Goal: Transaction & Acquisition: Download file/media

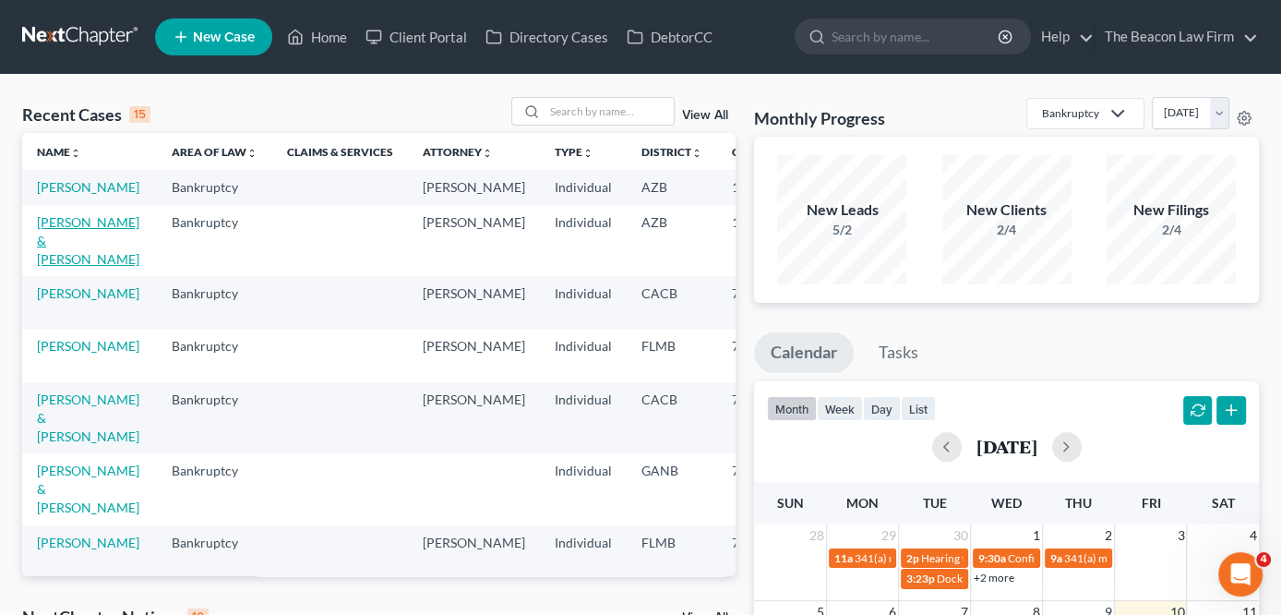
click at [38, 245] on link "[PERSON_NAME] & [PERSON_NAME]" at bounding box center [88, 240] width 102 height 53
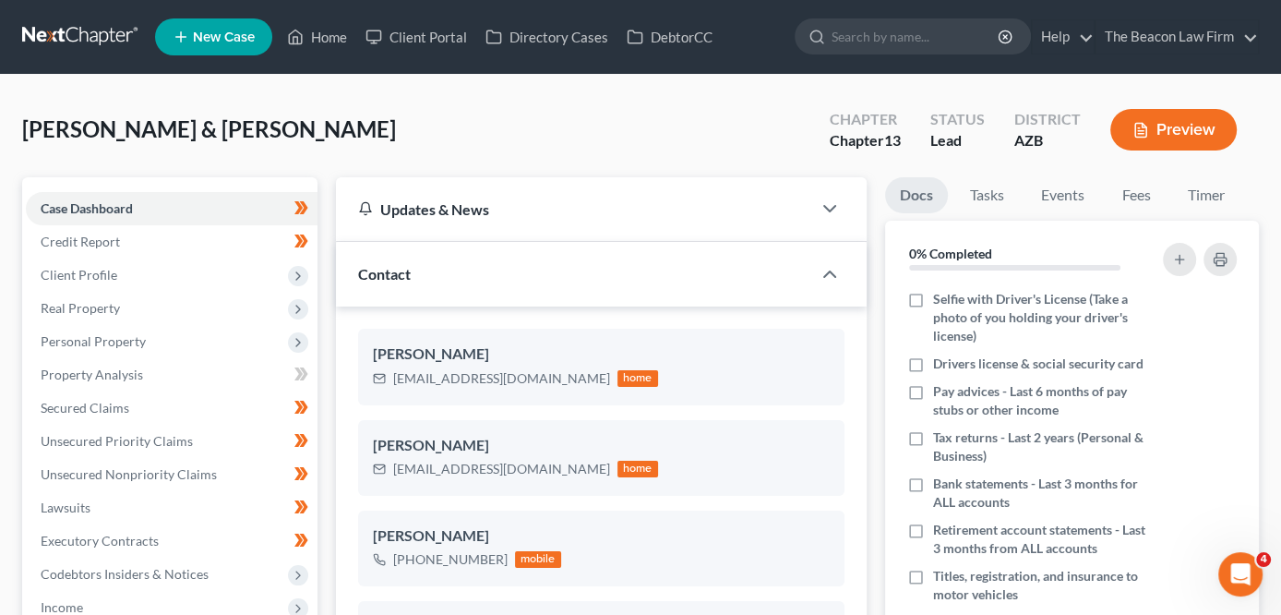
scroll to position [595, 0]
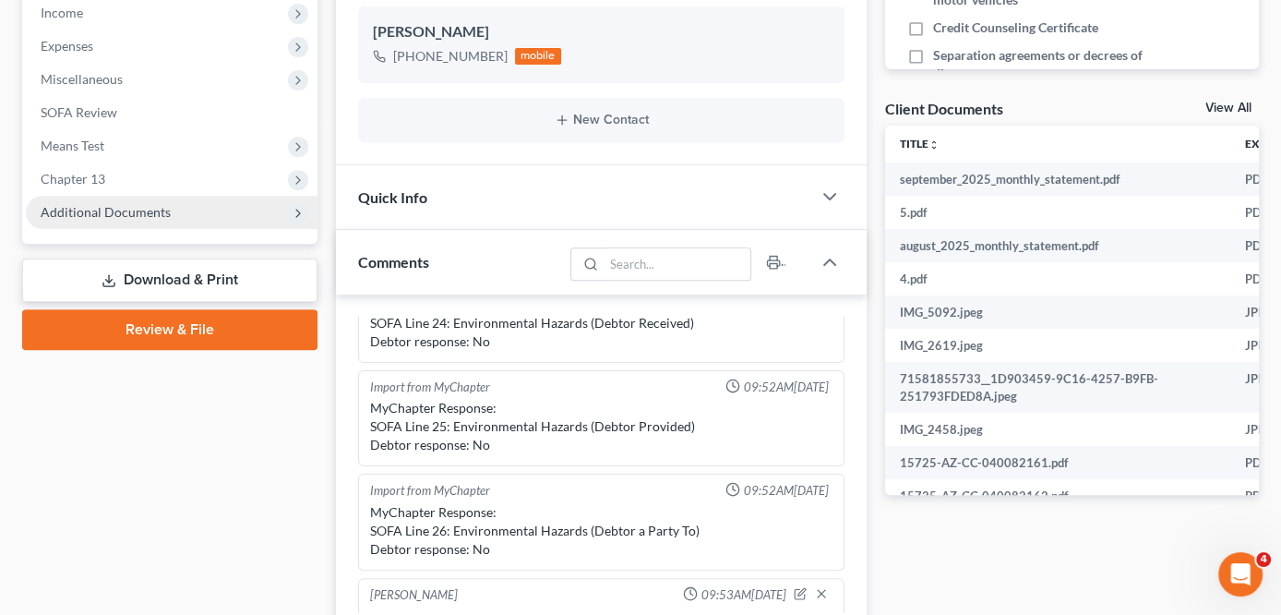
click at [171, 215] on span "Additional Documents" at bounding box center [172, 212] width 292 height 33
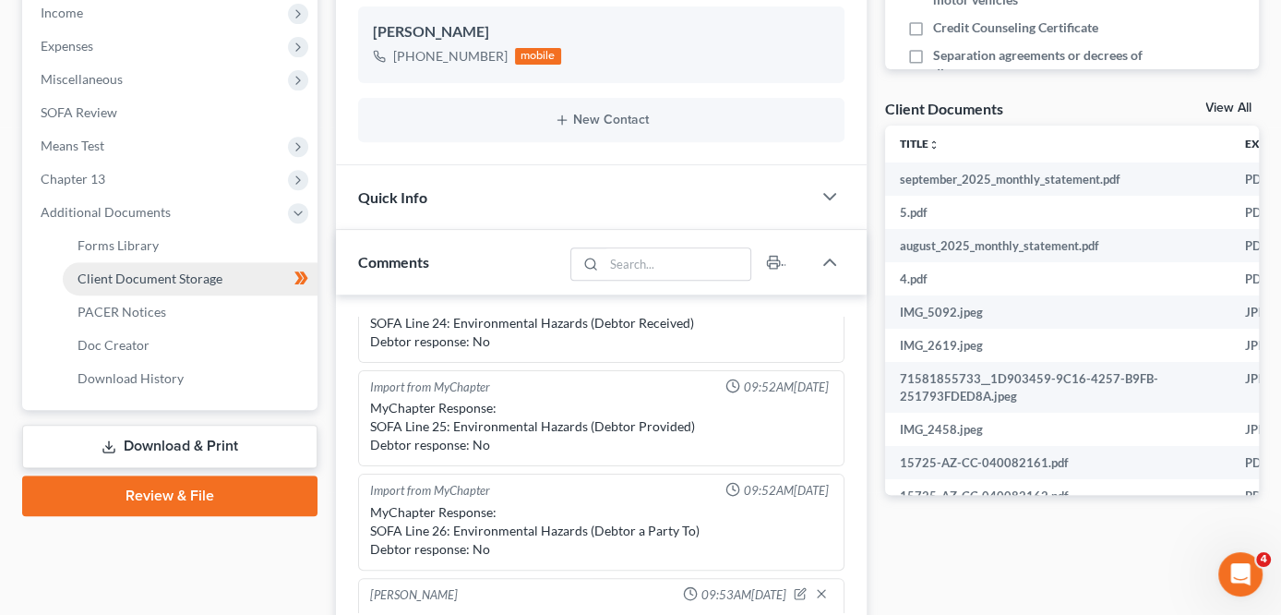
click at [155, 274] on span "Client Document Storage" at bounding box center [150, 278] width 145 height 16
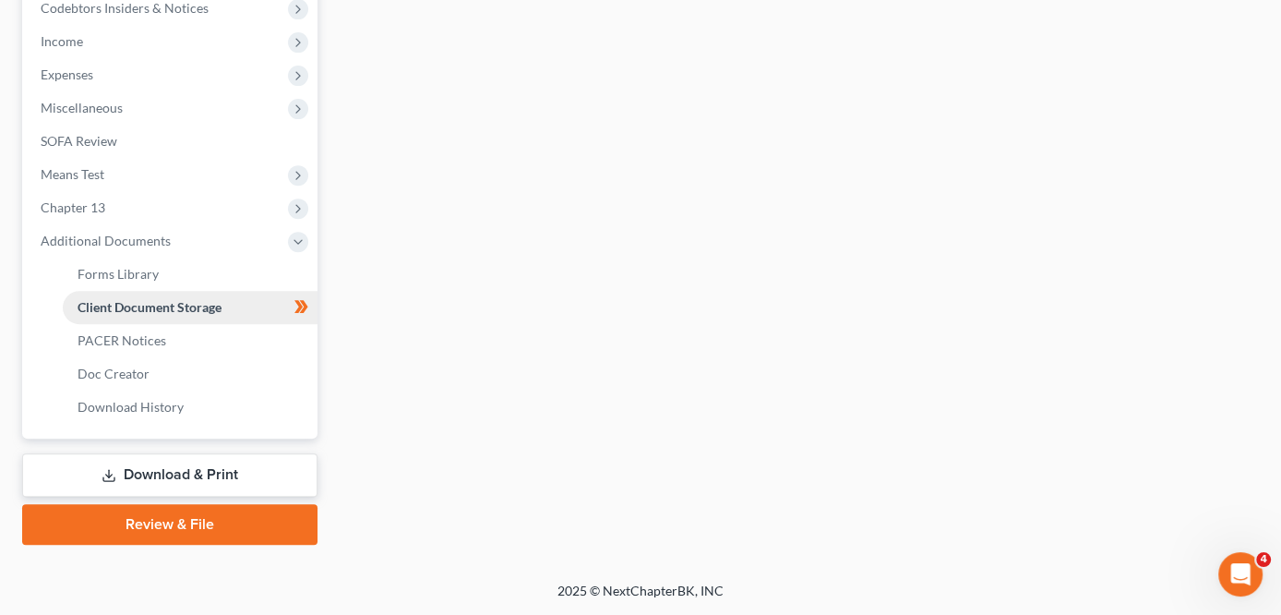
scroll to position [353, 0]
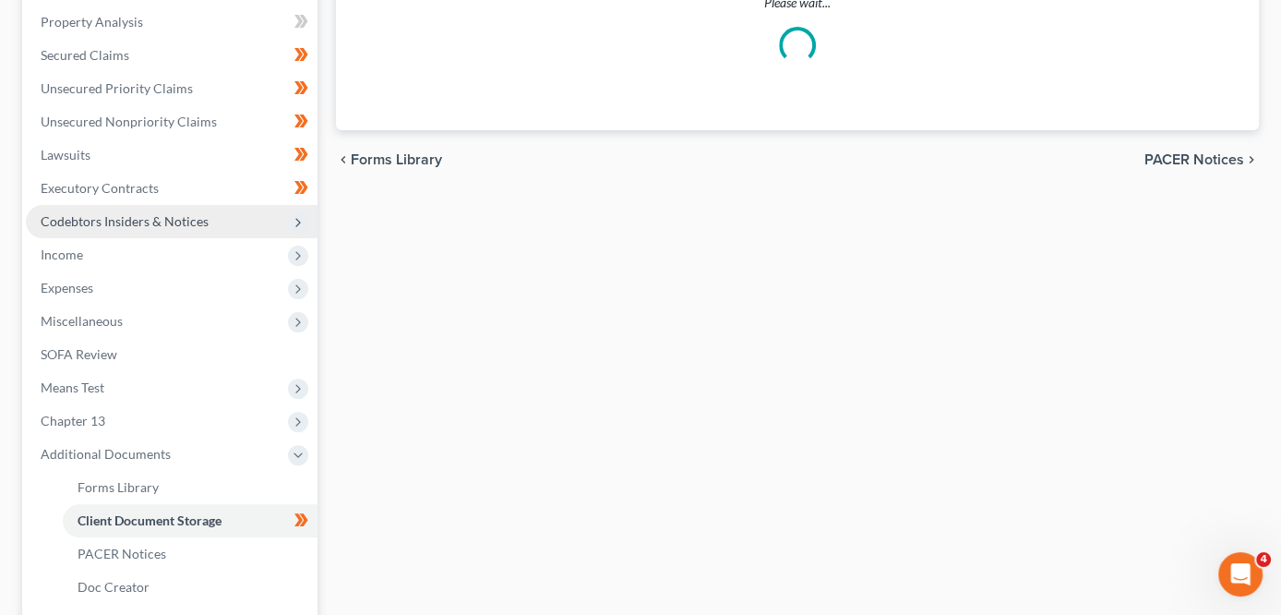
select select "14"
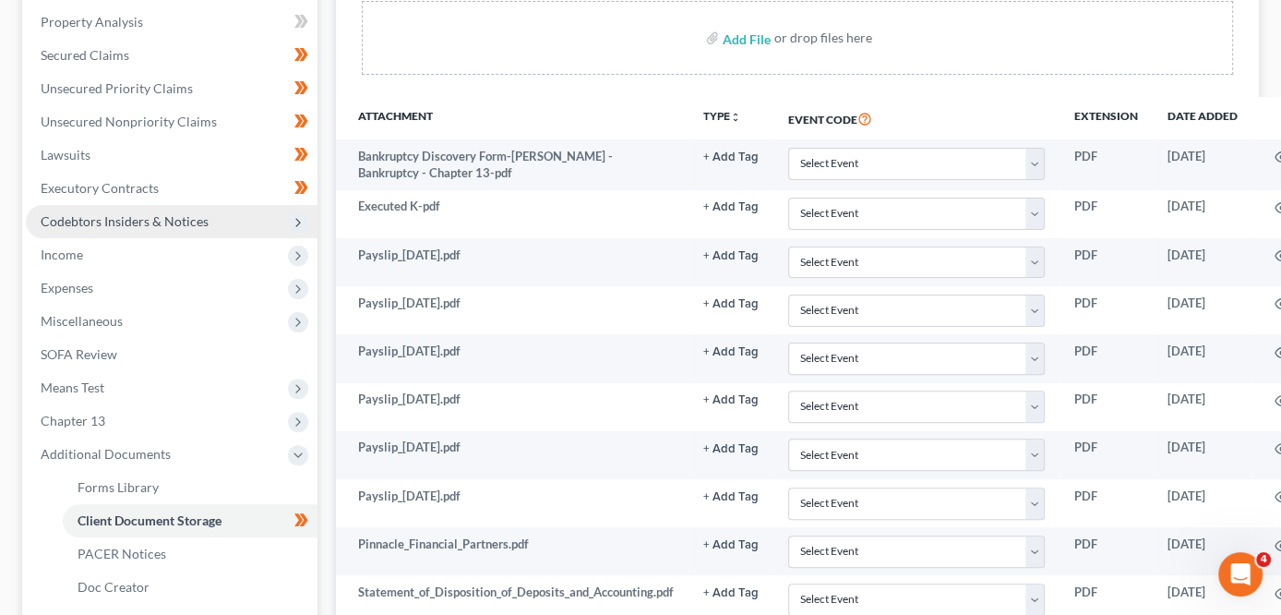
scroll to position [0, 0]
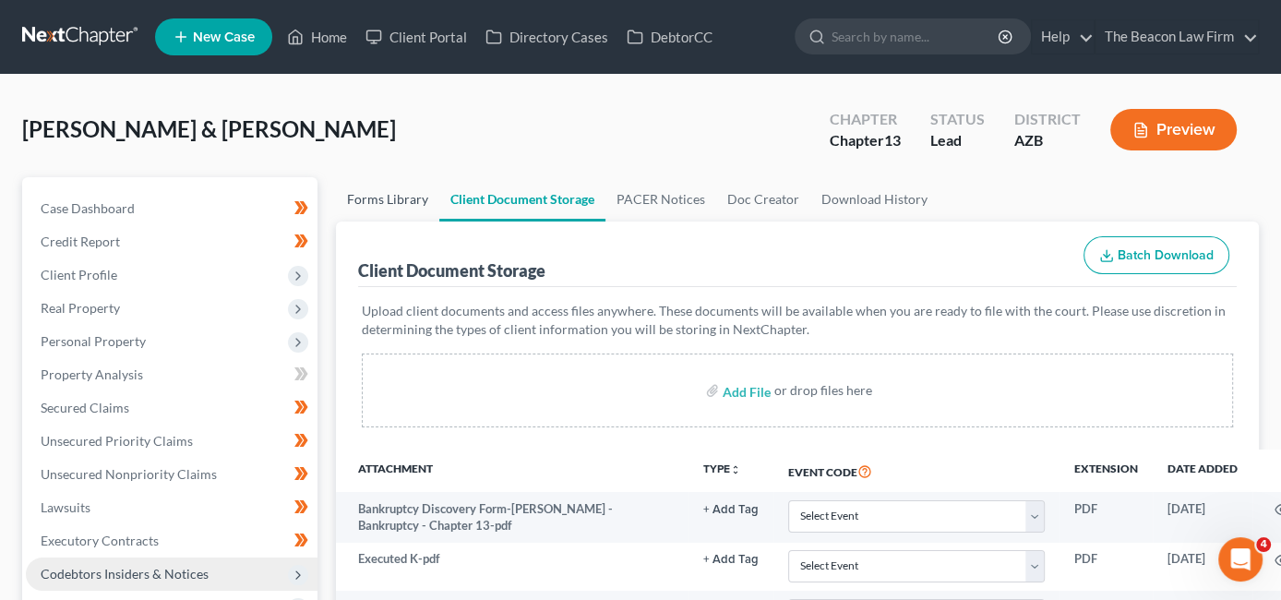
click at [381, 201] on link "Forms Library" at bounding box center [387, 199] width 103 height 44
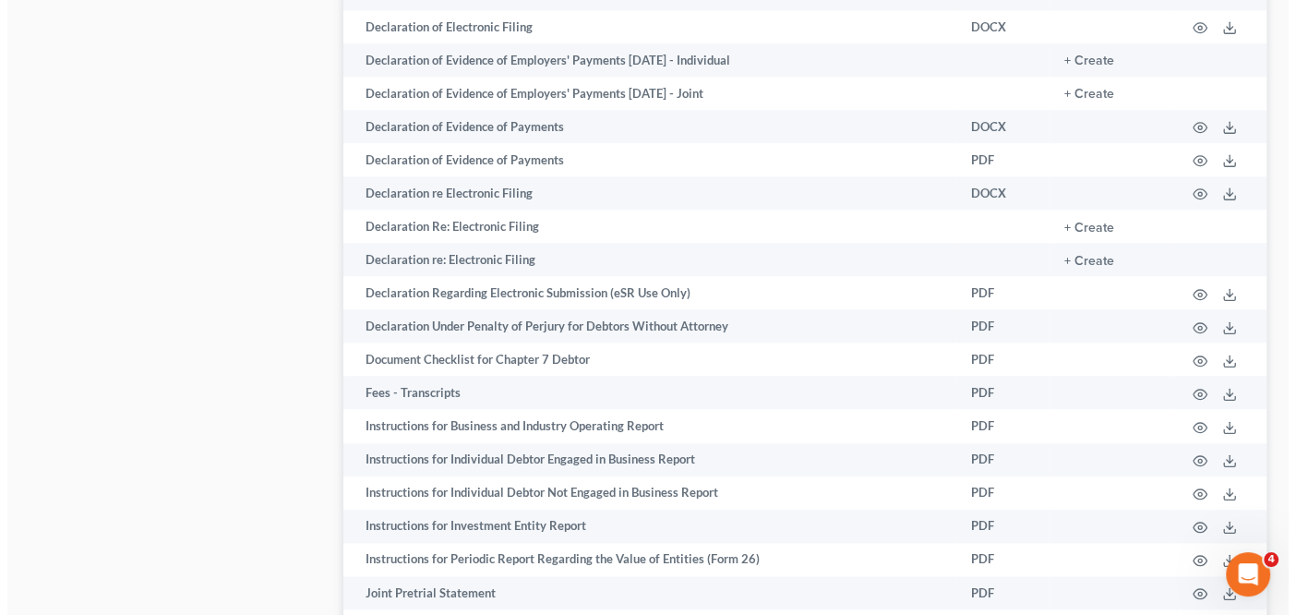
scroll to position [1404, 0]
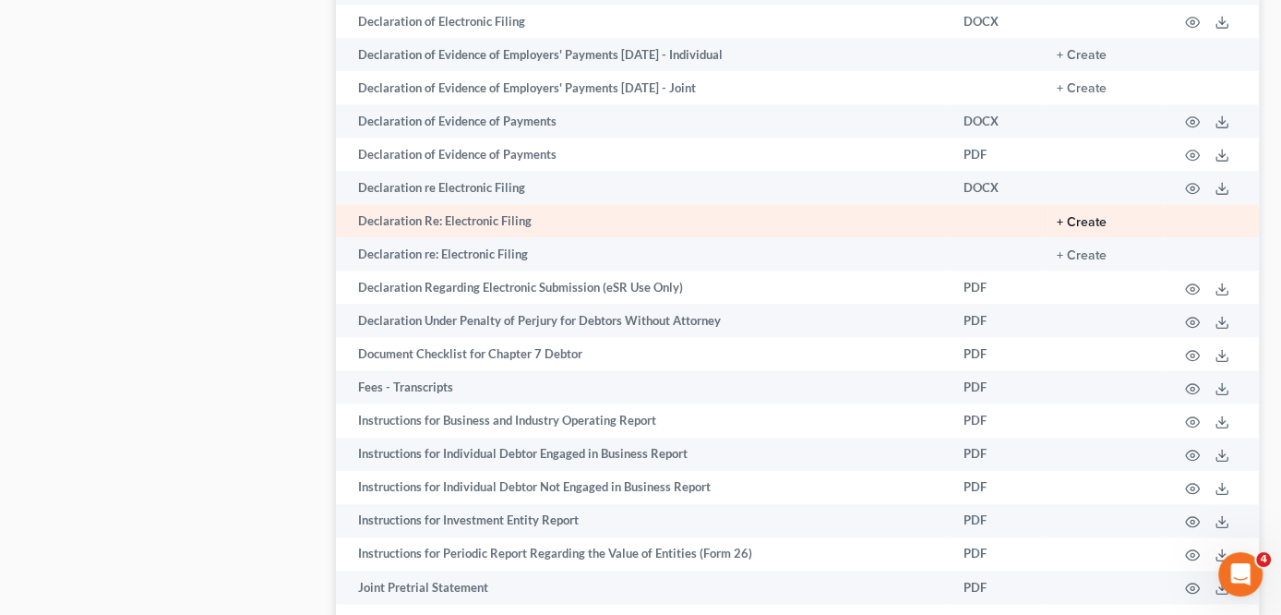
click at [1092, 221] on button "+ Create" at bounding box center [1082, 222] width 50 height 13
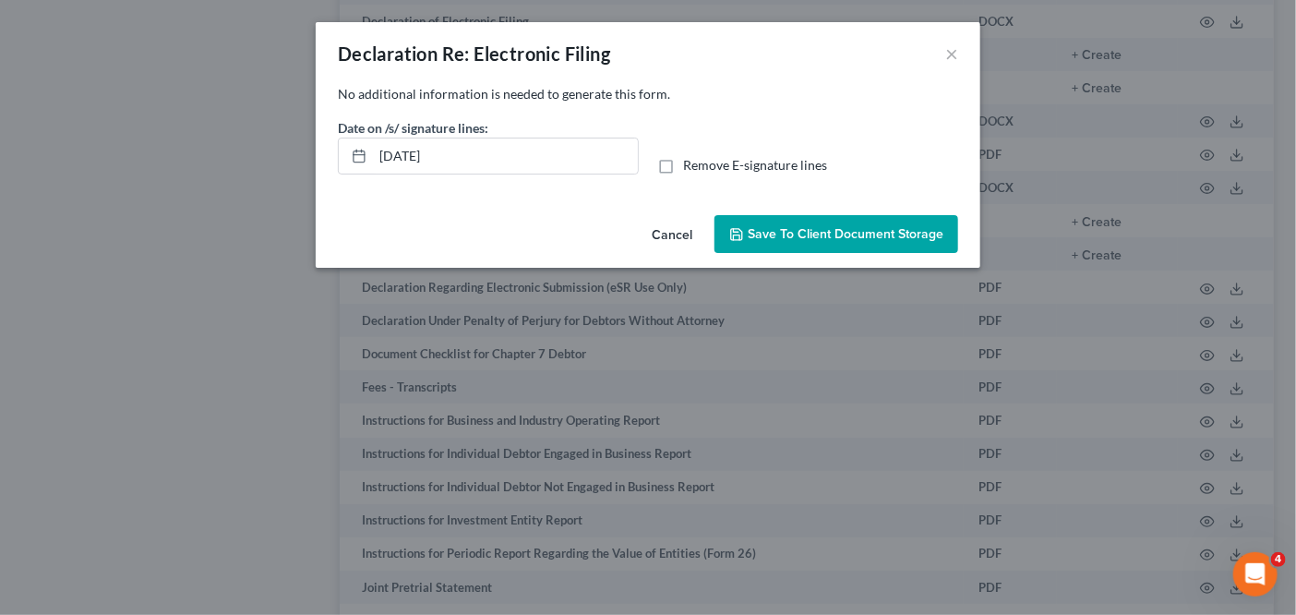
click at [752, 227] on span "Save to Client Document Storage" at bounding box center [846, 234] width 196 height 16
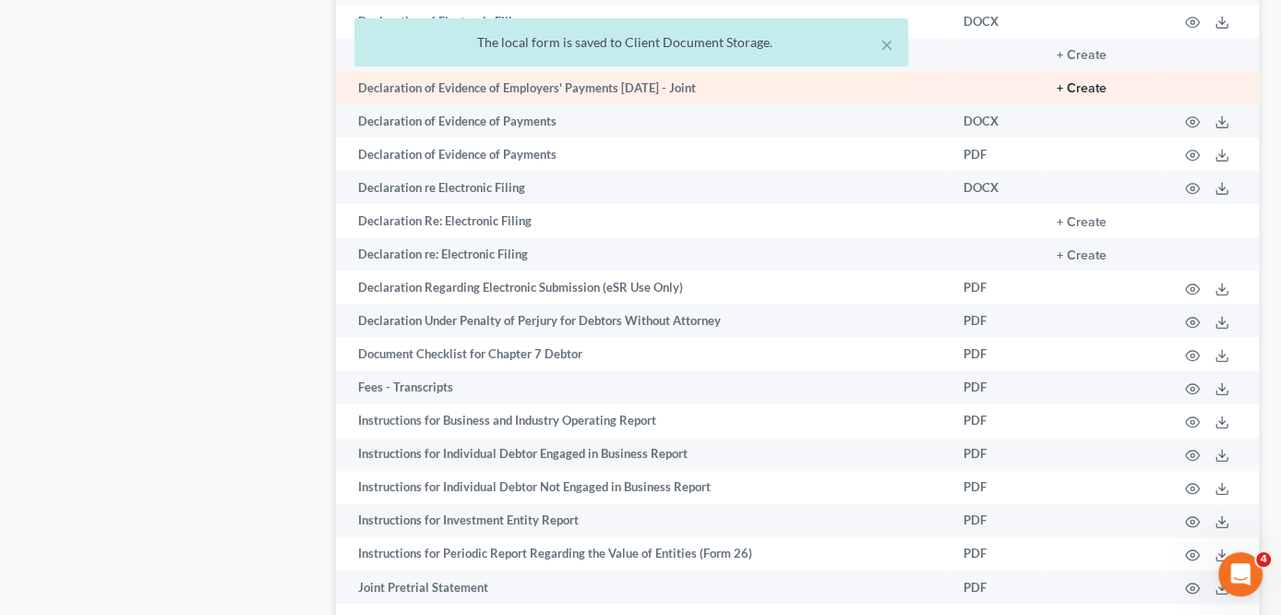
click at [1079, 88] on button "+ Create" at bounding box center [1082, 88] width 50 height 13
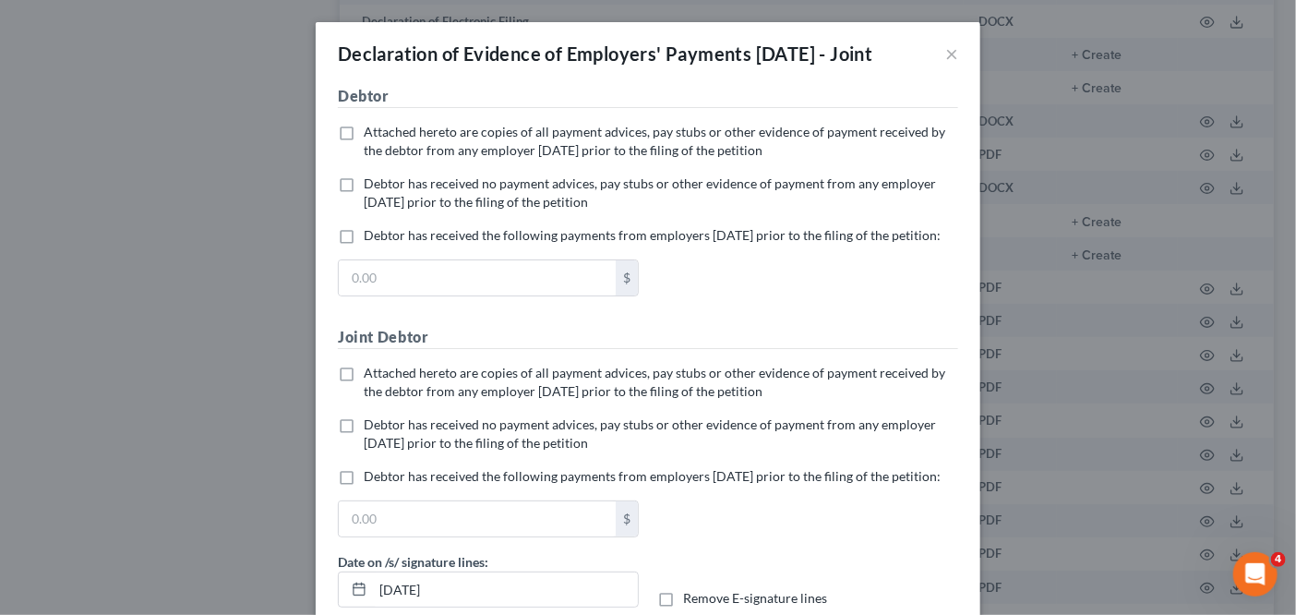
click at [498, 243] on span "Debtor has received the following payments from employers [DATE] prior to the f…" at bounding box center [652, 235] width 577 height 16
click at [383, 238] on input "Debtor has received the following payments from employers [DATE] prior to the f…" at bounding box center [377, 232] width 12 height 12
checkbox input "true"
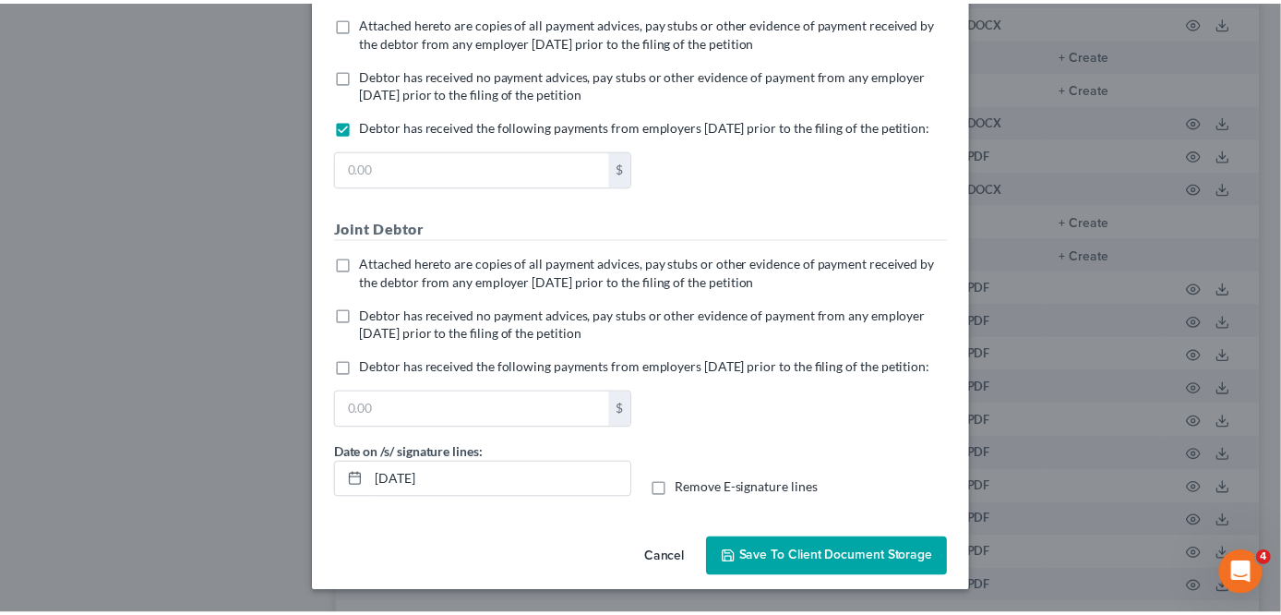
scroll to position [118, 0]
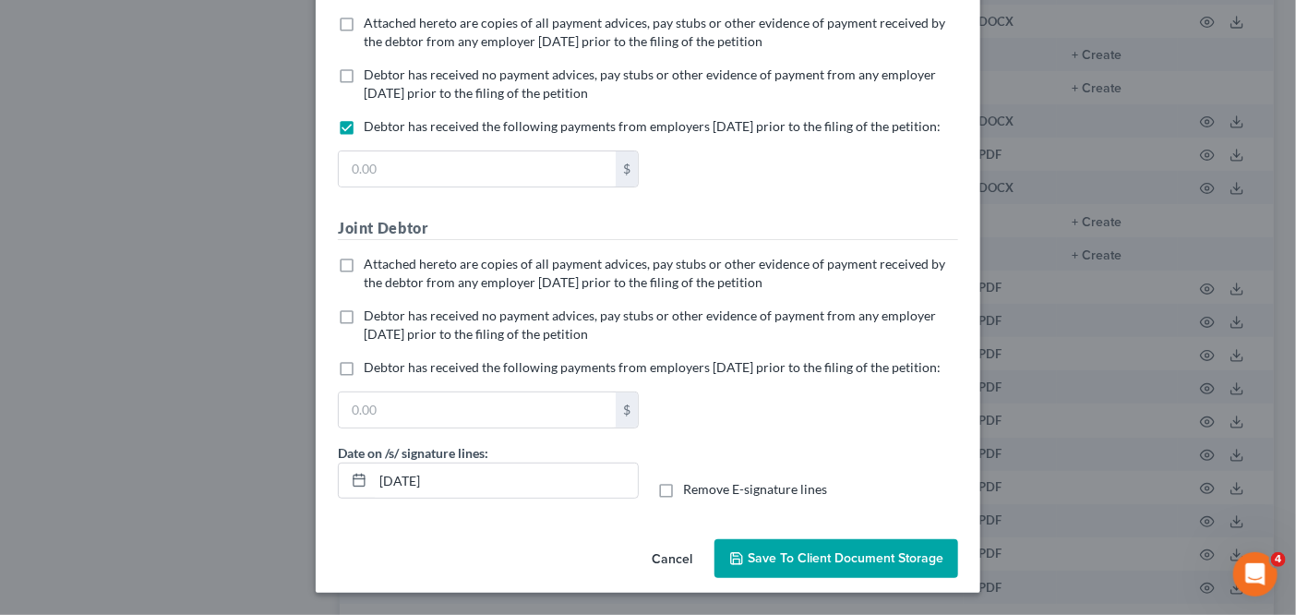
click at [573, 375] on span "Debtor has received the following payments from employers [DATE] prior to the f…" at bounding box center [652, 367] width 577 height 16
click at [383, 370] on input "Debtor has received the following payments from employers [DATE] prior to the f…" at bounding box center [377, 364] width 12 height 12
checkbox input "true"
click at [508, 186] on input "text" at bounding box center [477, 168] width 277 height 35
click at [464, 427] on input "text" at bounding box center [477, 409] width 277 height 35
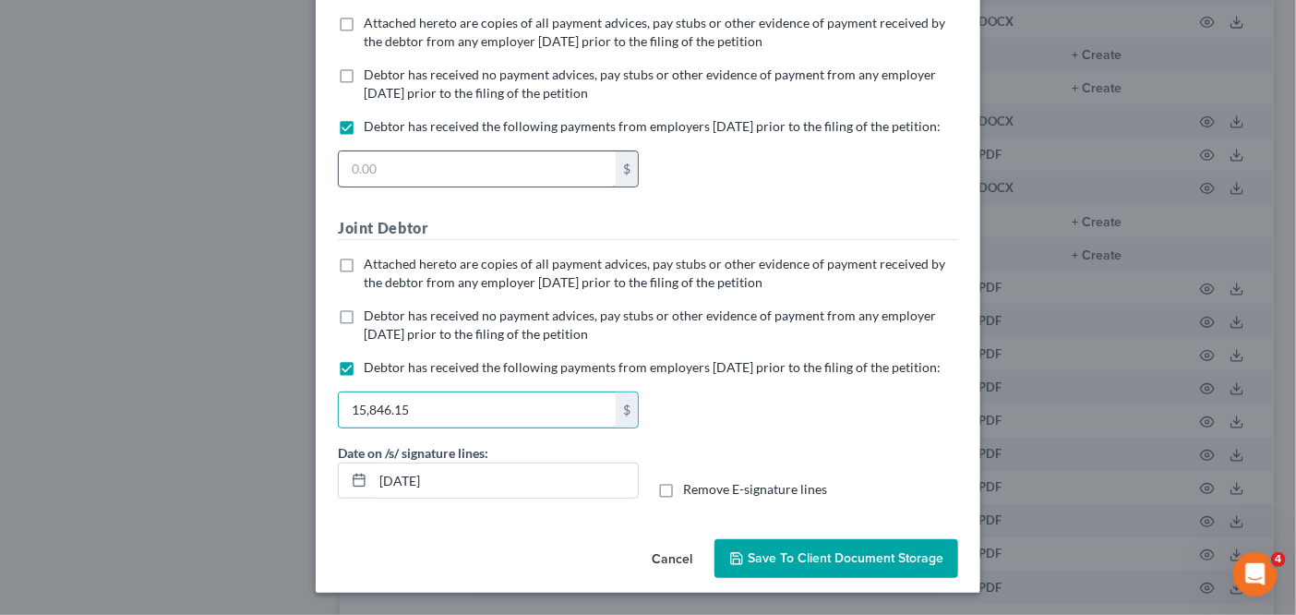
type input "15,846.15"
click at [459, 186] on input "text" at bounding box center [477, 168] width 277 height 35
type input "16,538.5"
click at [799, 578] on button "Save to Client Document Storage" at bounding box center [837, 558] width 244 height 39
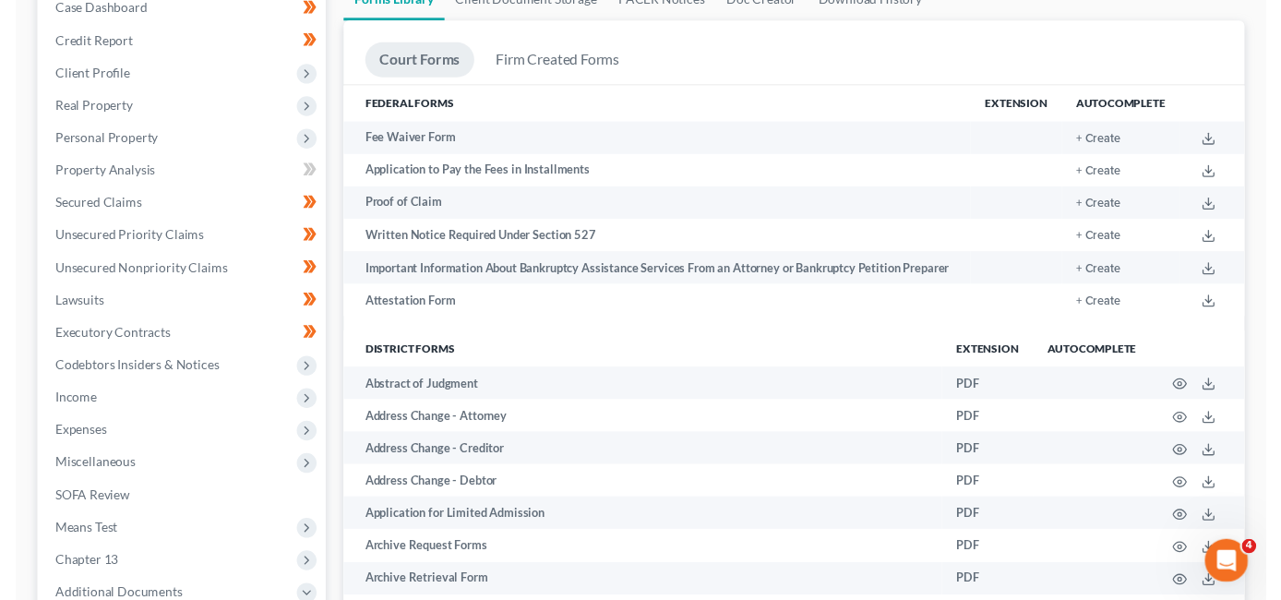
scroll to position [0, 0]
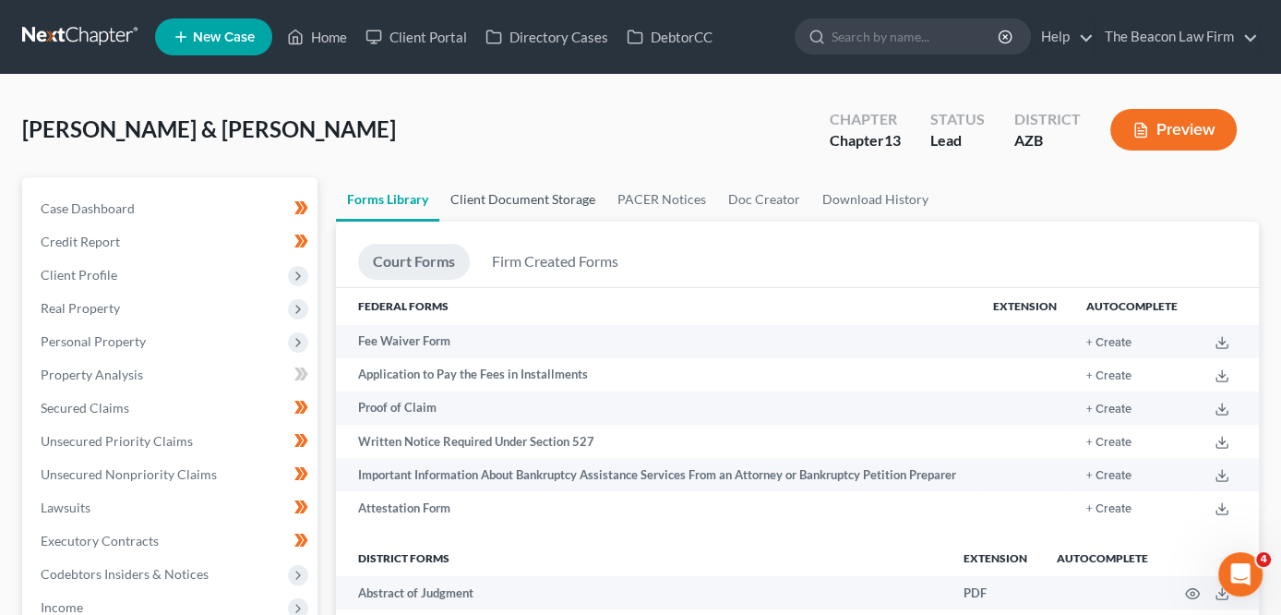
click at [570, 200] on link "Client Document Storage" at bounding box center [522, 199] width 167 height 44
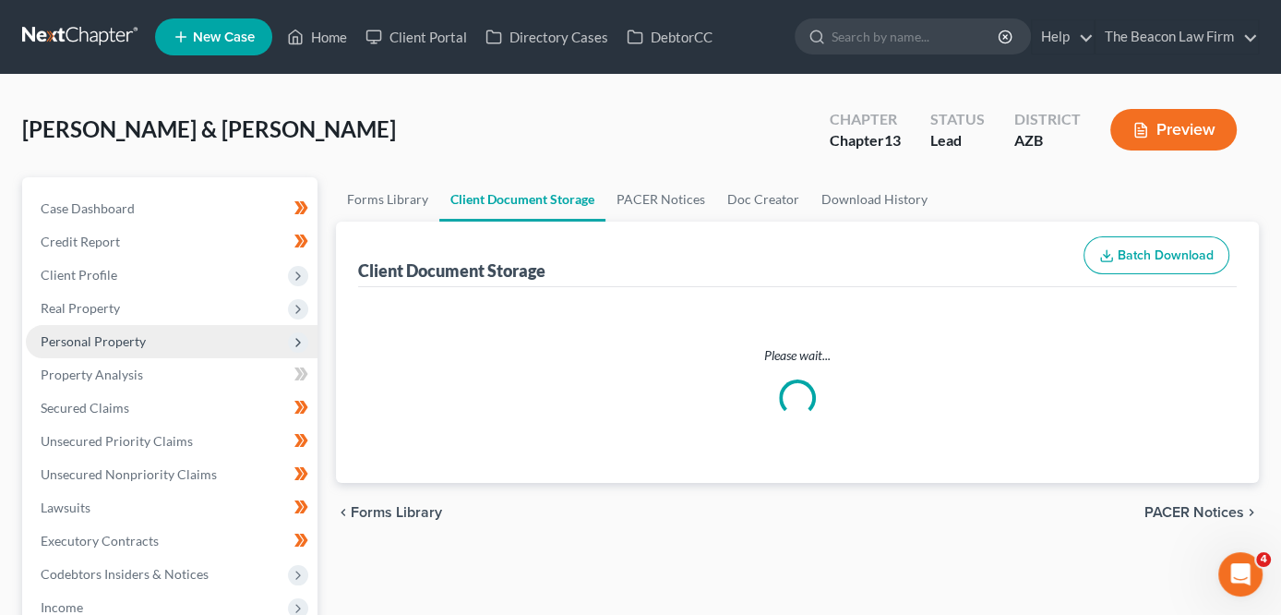
click at [189, 342] on span "Personal Property" at bounding box center [172, 341] width 292 height 33
select select "14"
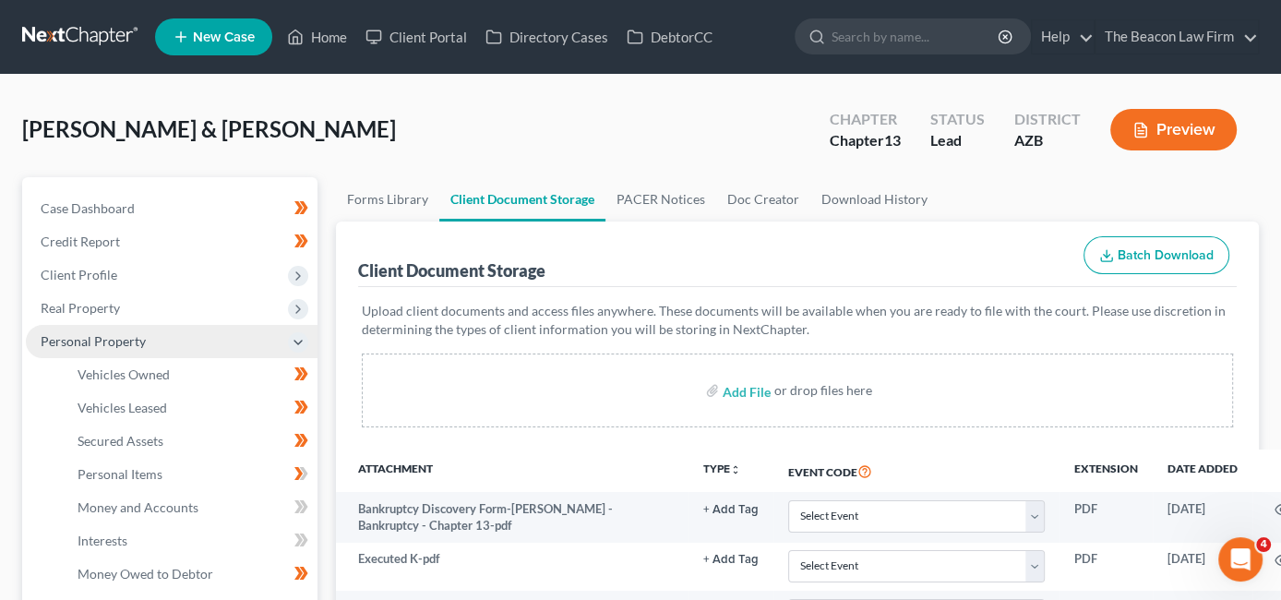
click at [188, 351] on span "Personal Property" at bounding box center [172, 341] width 292 height 33
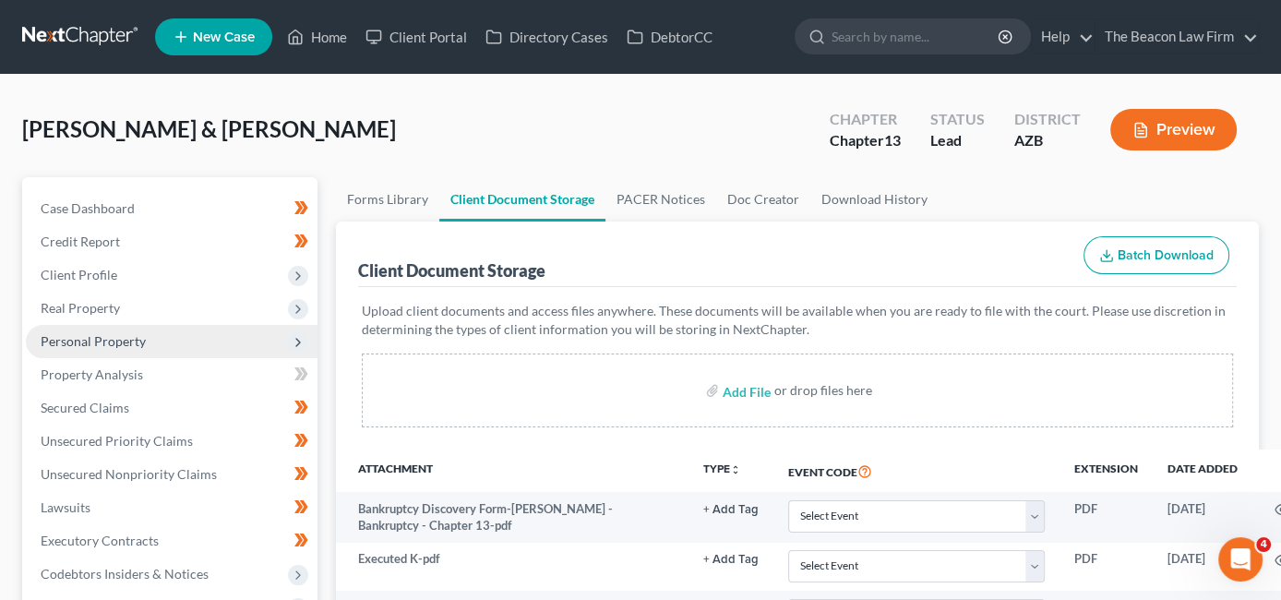
click at [188, 351] on span "Personal Property" at bounding box center [172, 341] width 292 height 33
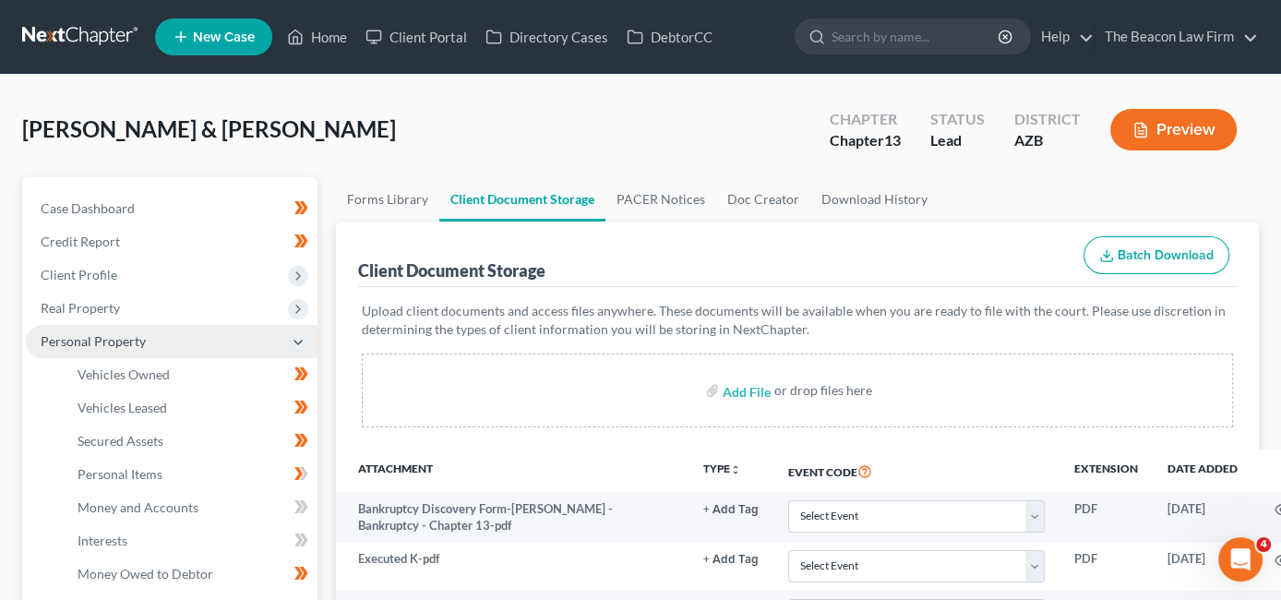
click at [188, 351] on span "Personal Property" at bounding box center [172, 341] width 292 height 33
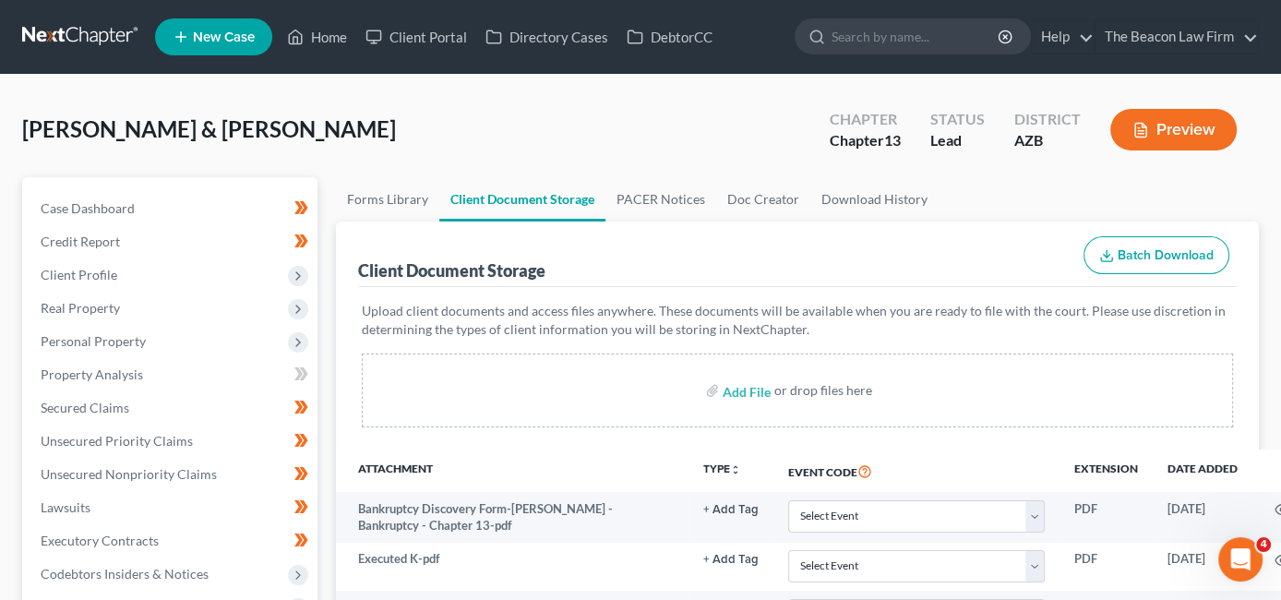
scroll to position [579, 0]
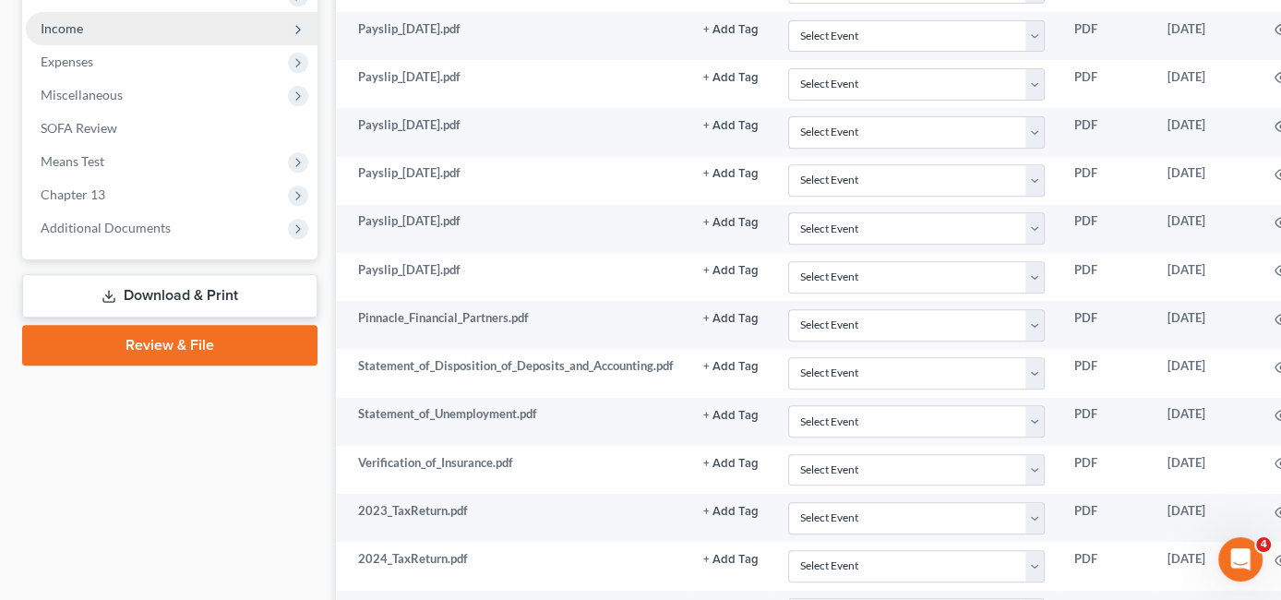
click at [127, 33] on span "Income" at bounding box center [172, 28] width 292 height 33
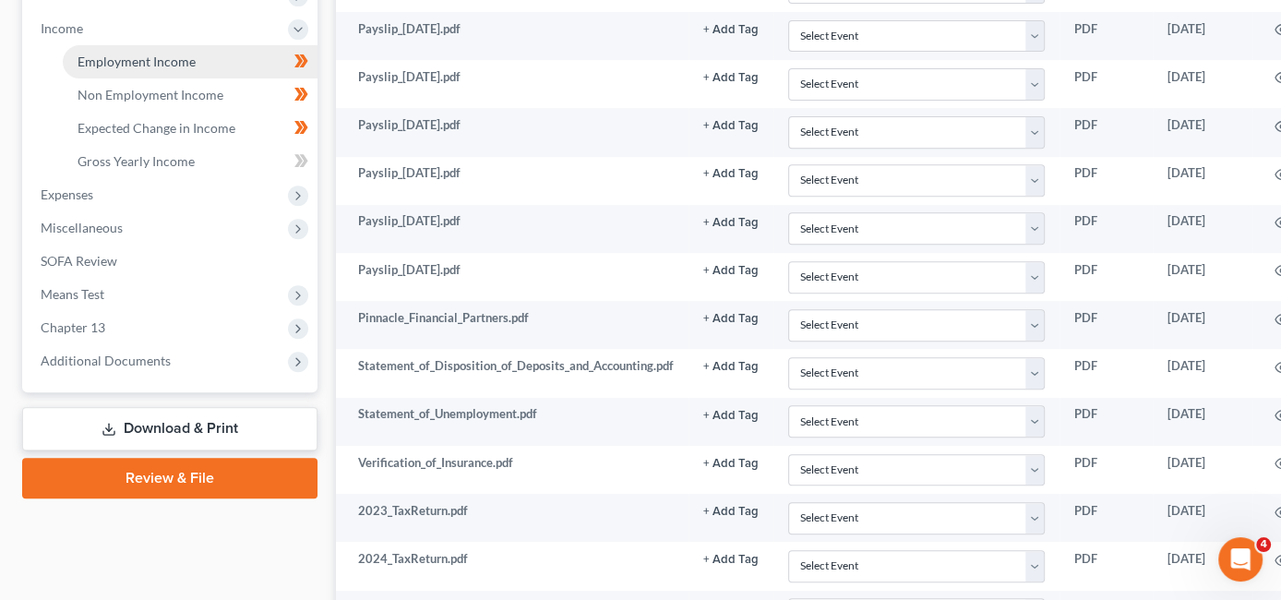
click at [126, 74] on link "Employment Income" at bounding box center [190, 61] width 255 height 33
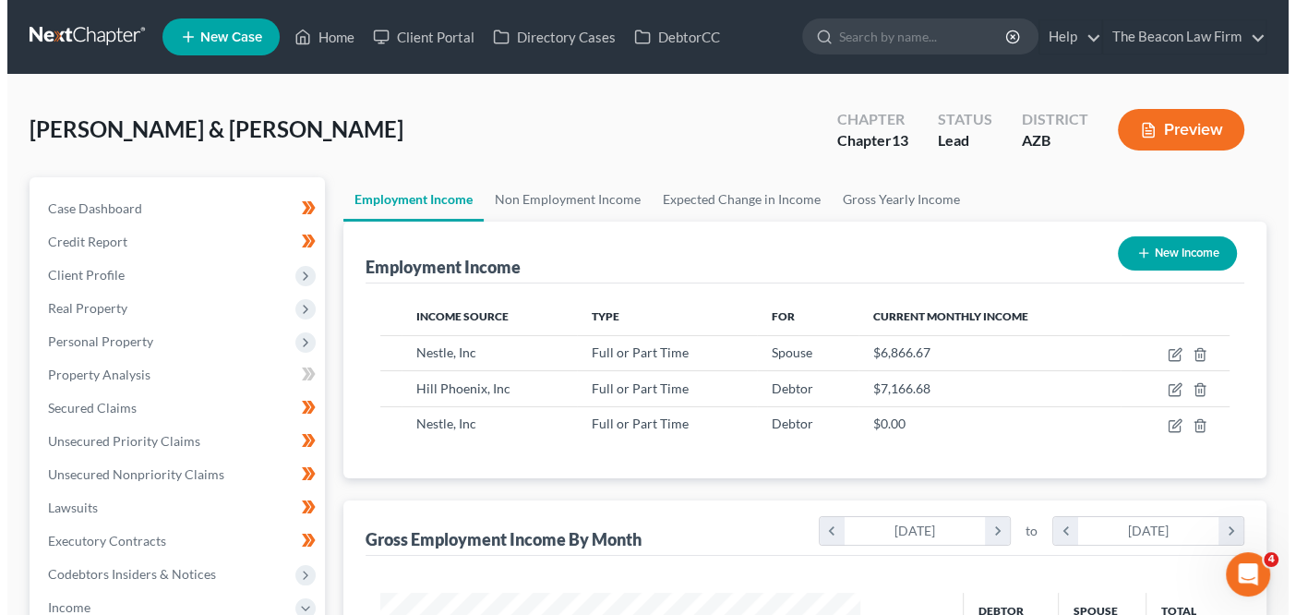
scroll to position [328, 517]
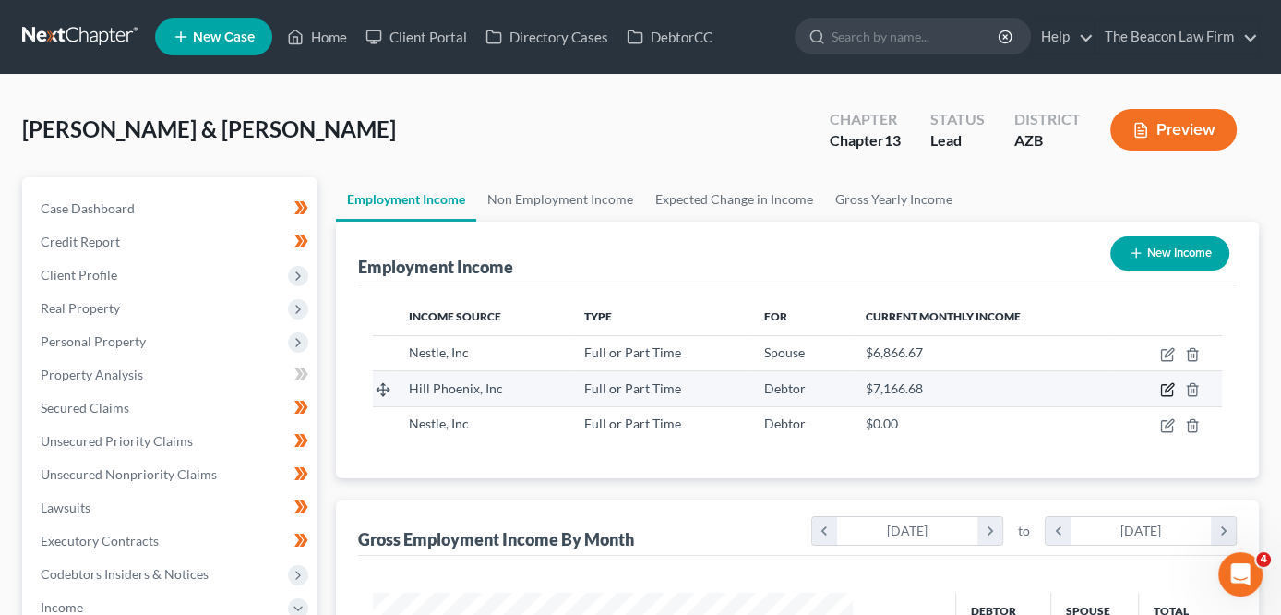
click at [1162, 386] on icon "button" at bounding box center [1167, 389] width 15 height 15
select select "0"
select select "3"
select select "2"
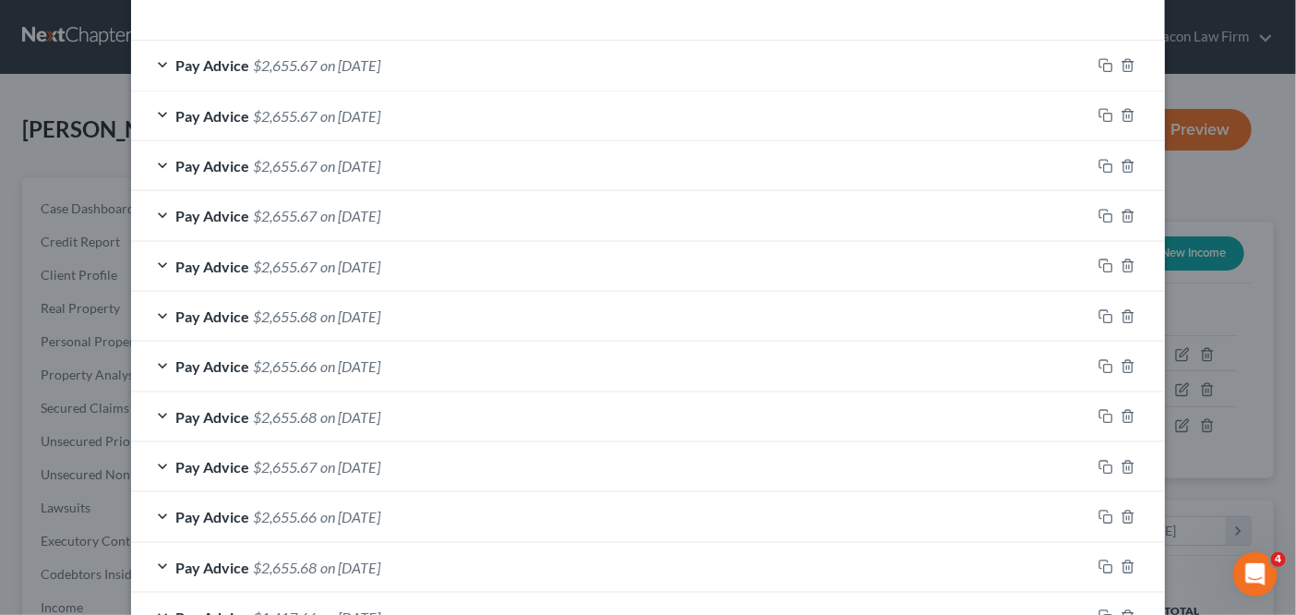
scroll to position [621, 0]
click at [1129, 265] on line "button" at bounding box center [1129, 267] width 0 height 4
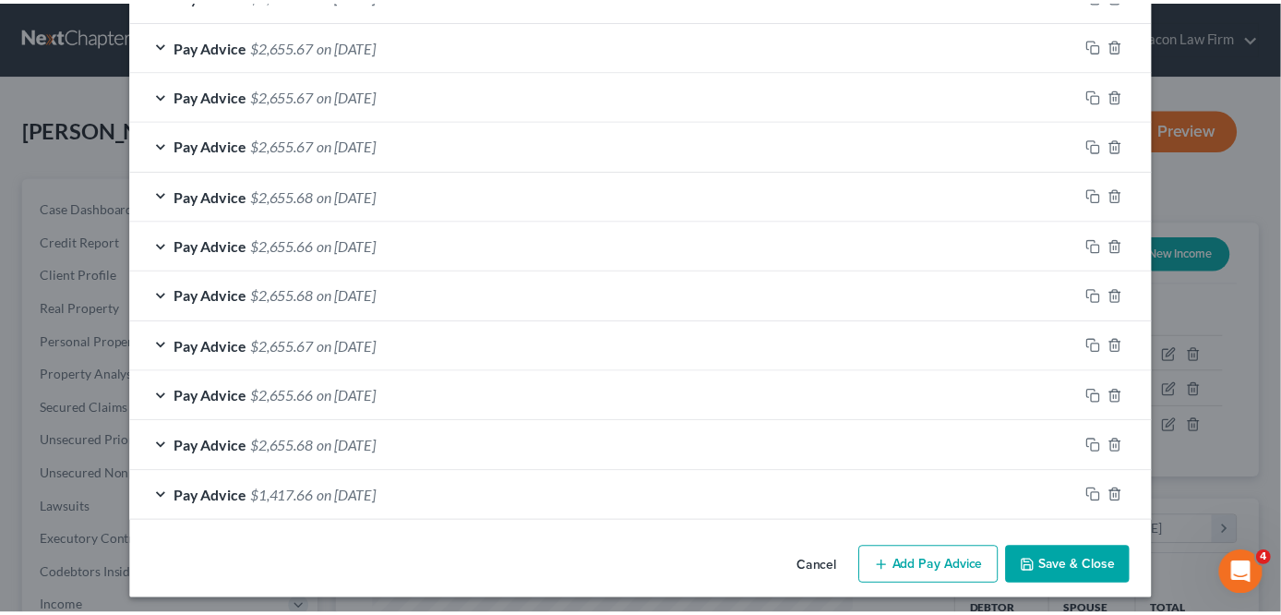
scroll to position [692, 0]
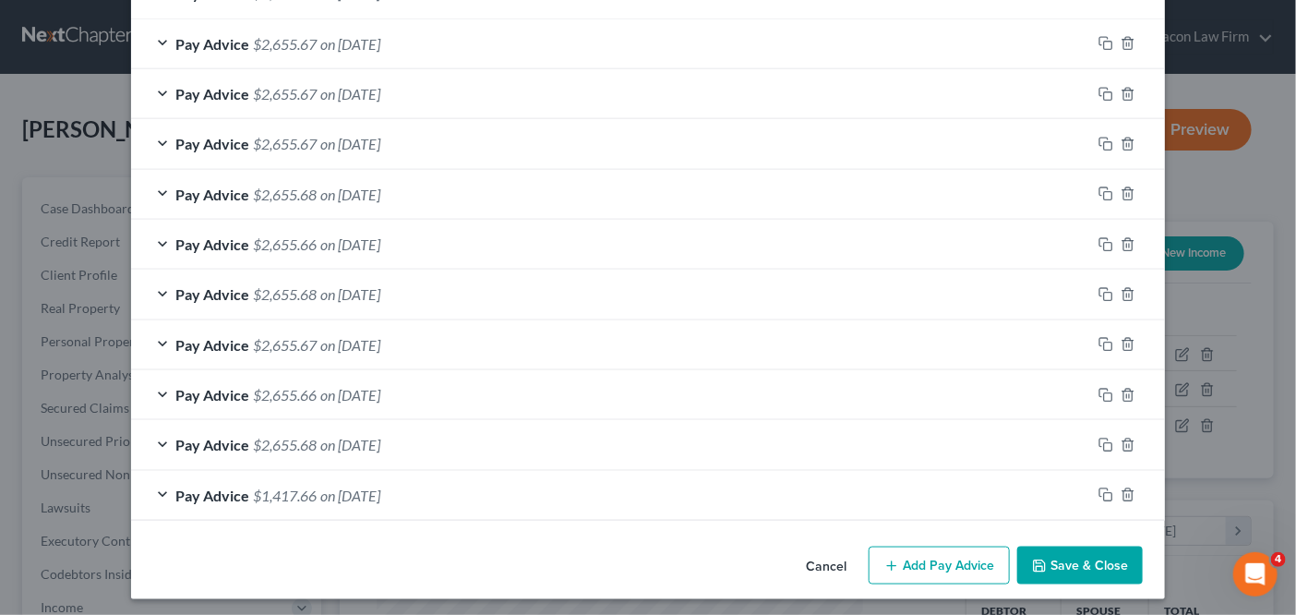
click at [1103, 564] on button "Save & Close" at bounding box center [1080, 566] width 126 height 39
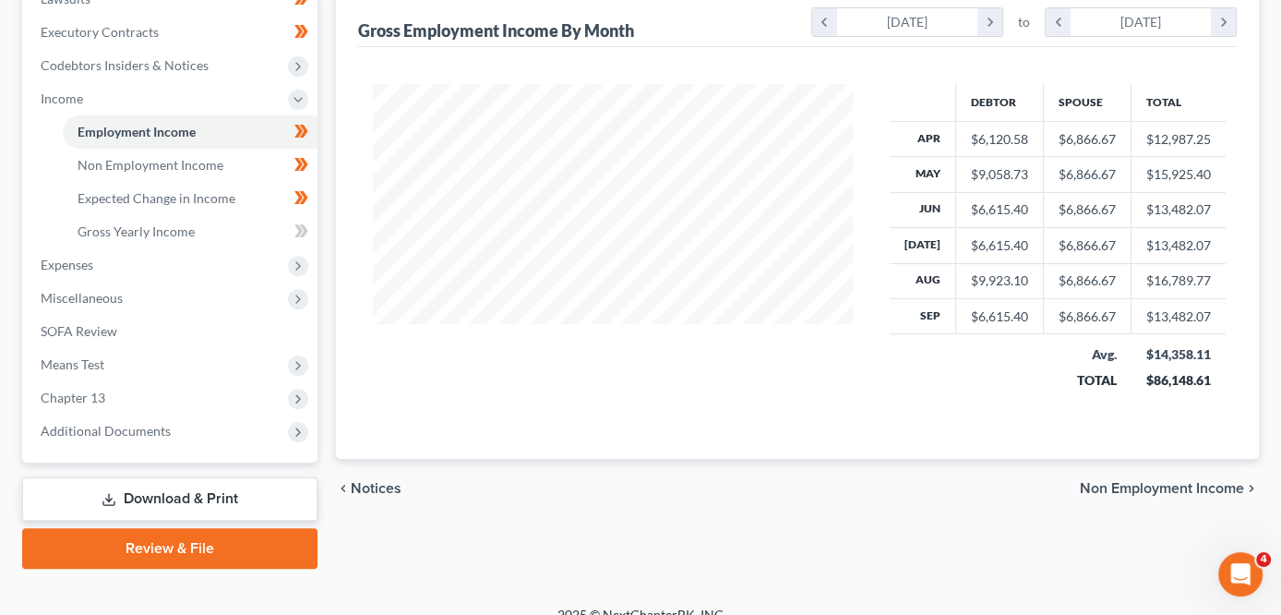
scroll to position [529, 0]
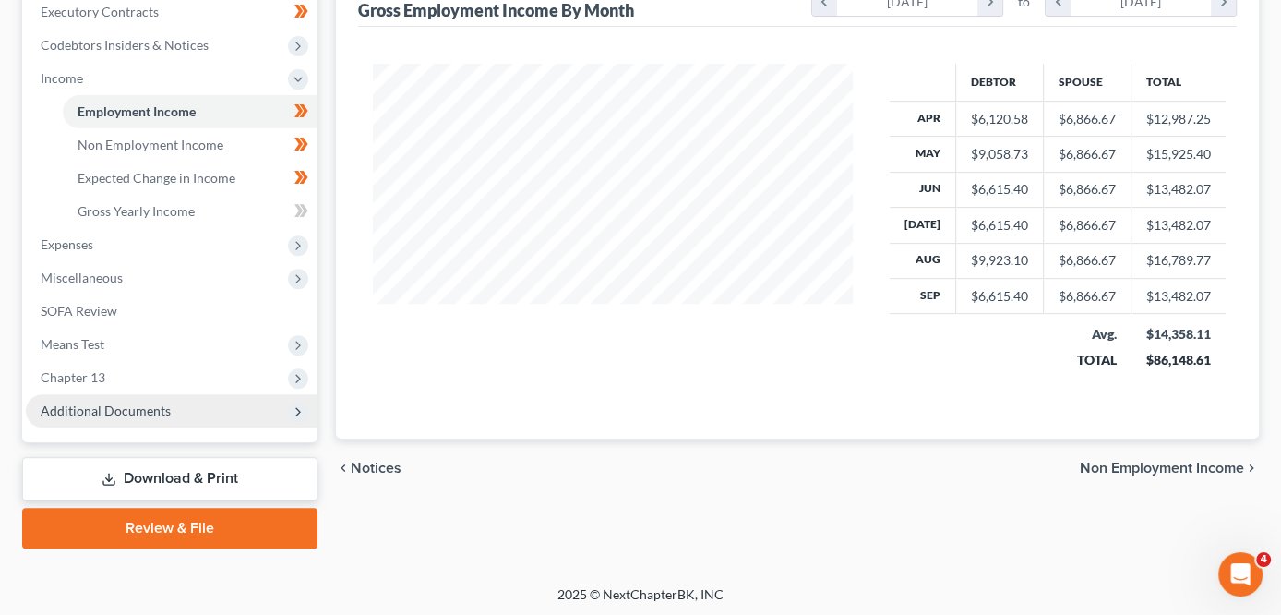
click at [53, 408] on span "Additional Documents" at bounding box center [106, 410] width 130 height 16
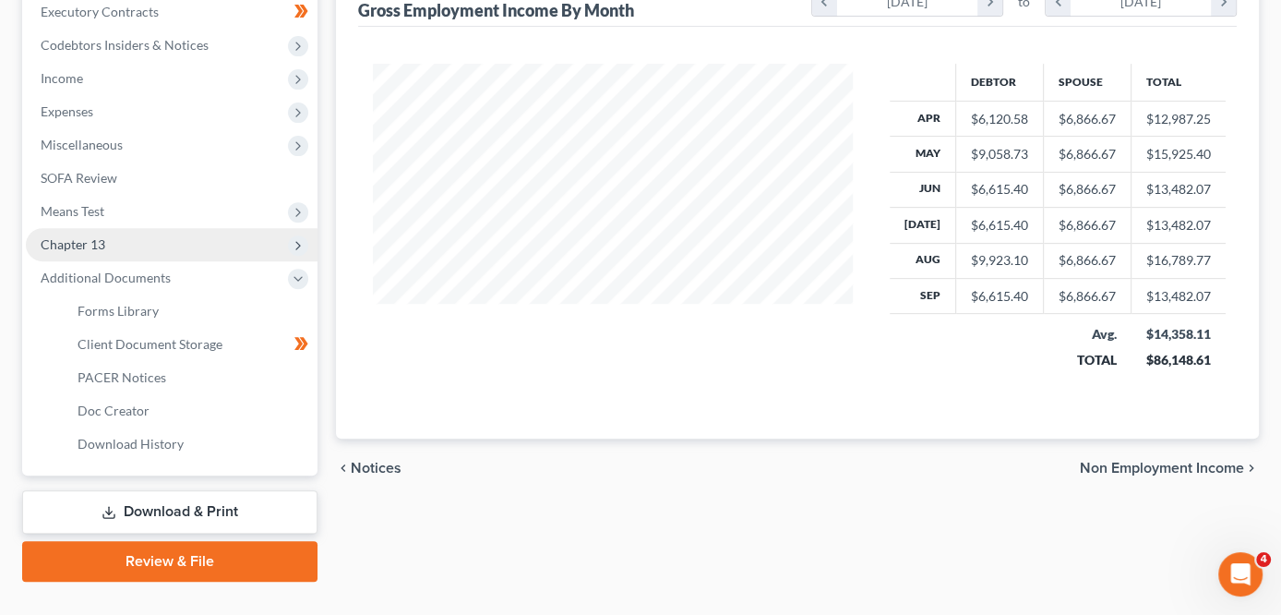
click at [157, 238] on span "Chapter 13" at bounding box center [172, 244] width 292 height 33
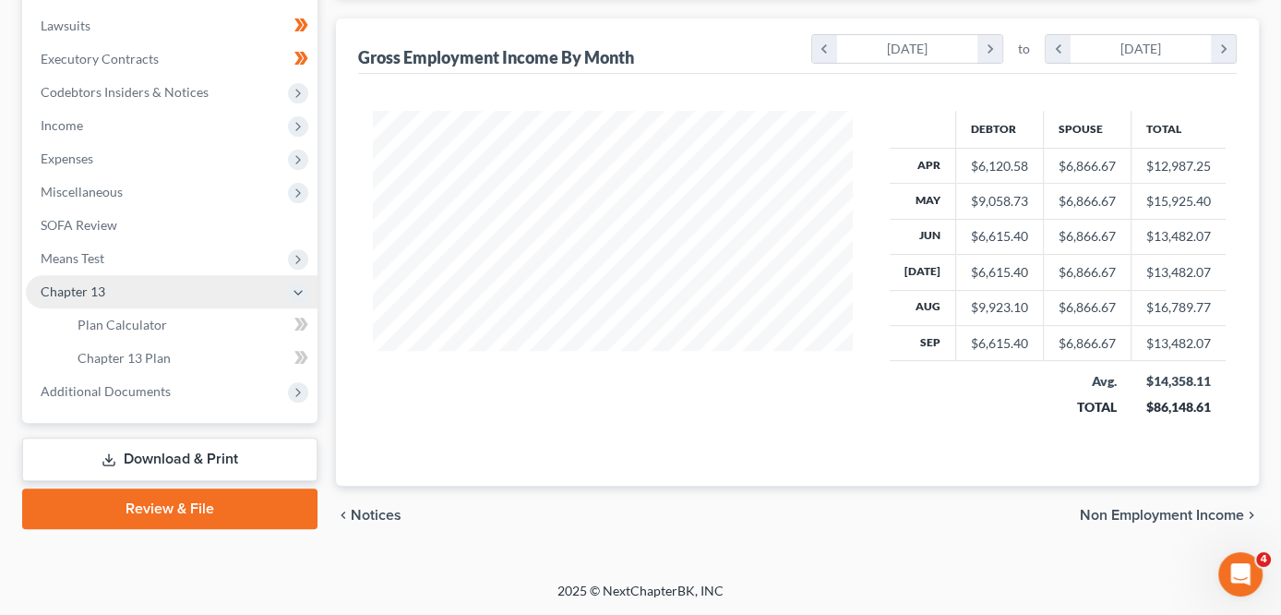
scroll to position [474, 0]
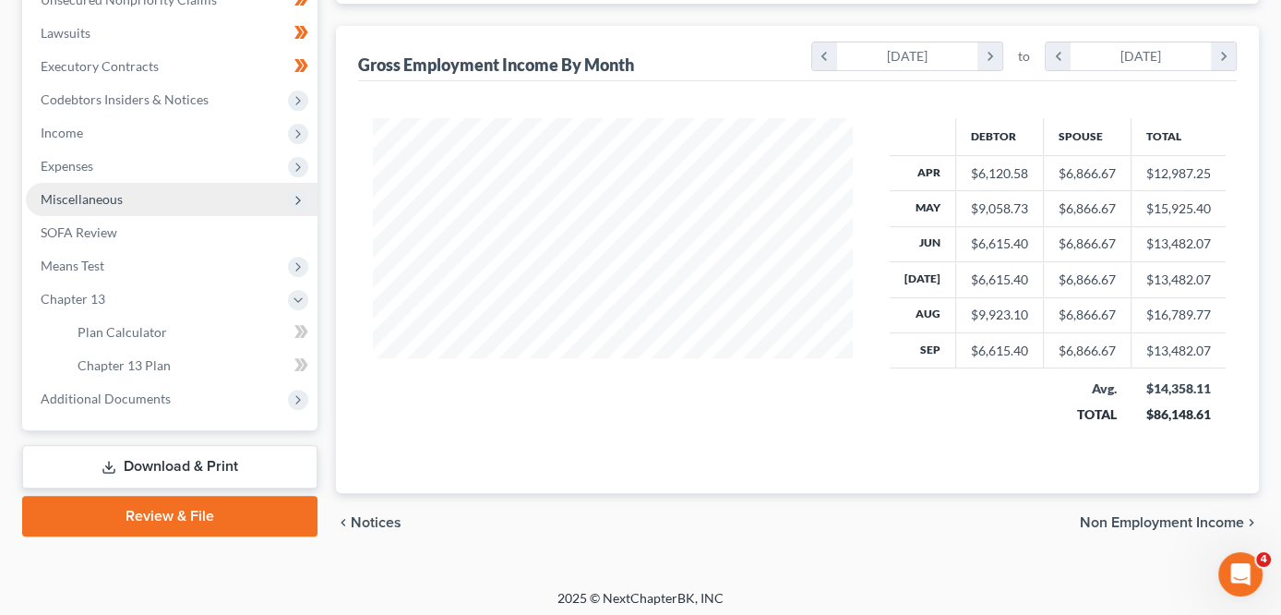
click at [152, 197] on span "Miscellaneous" at bounding box center [172, 199] width 292 height 33
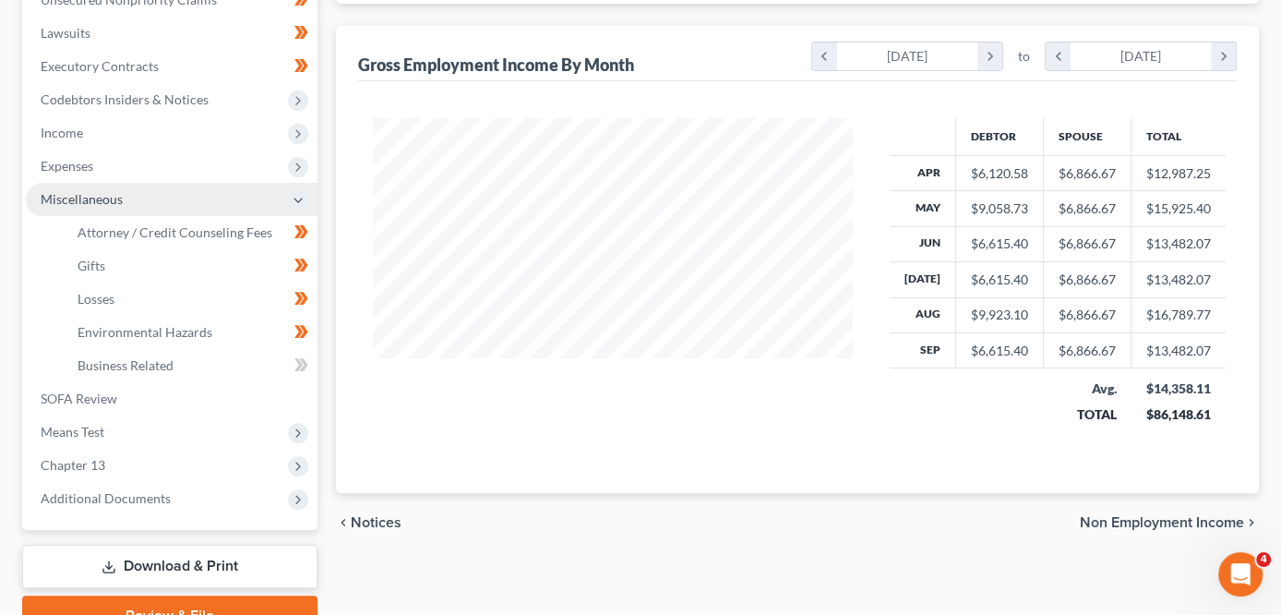
scroll to position [529, 0]
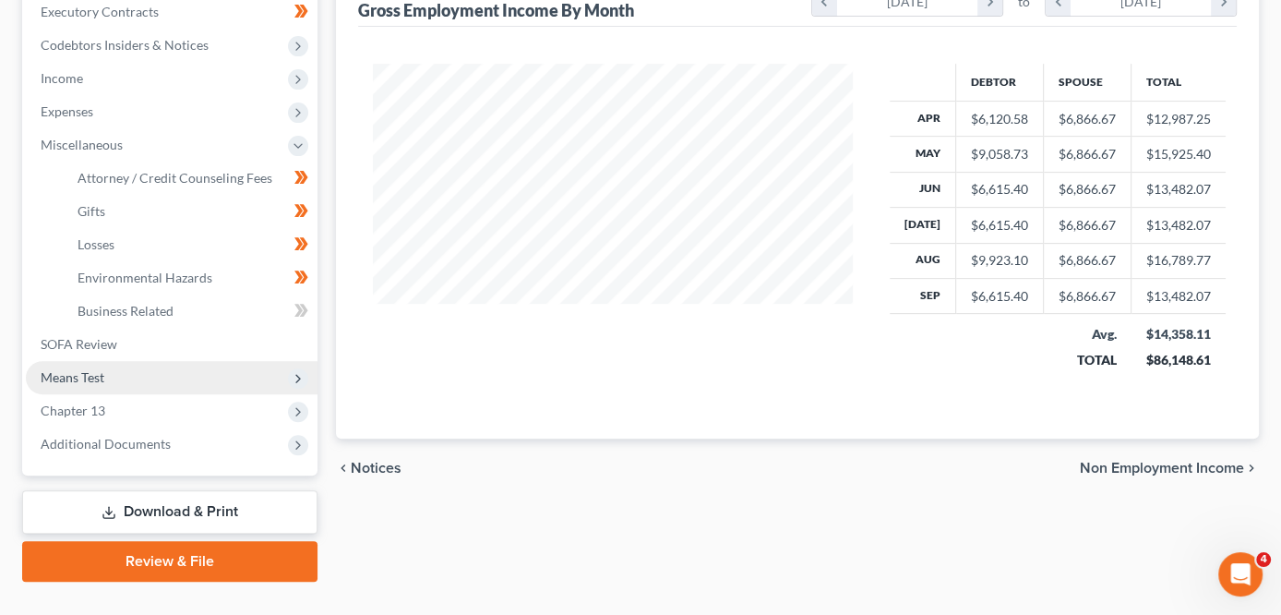
click at [118, 373] on span "Means Test" at bounding box center [172, 377] width 292 height 33
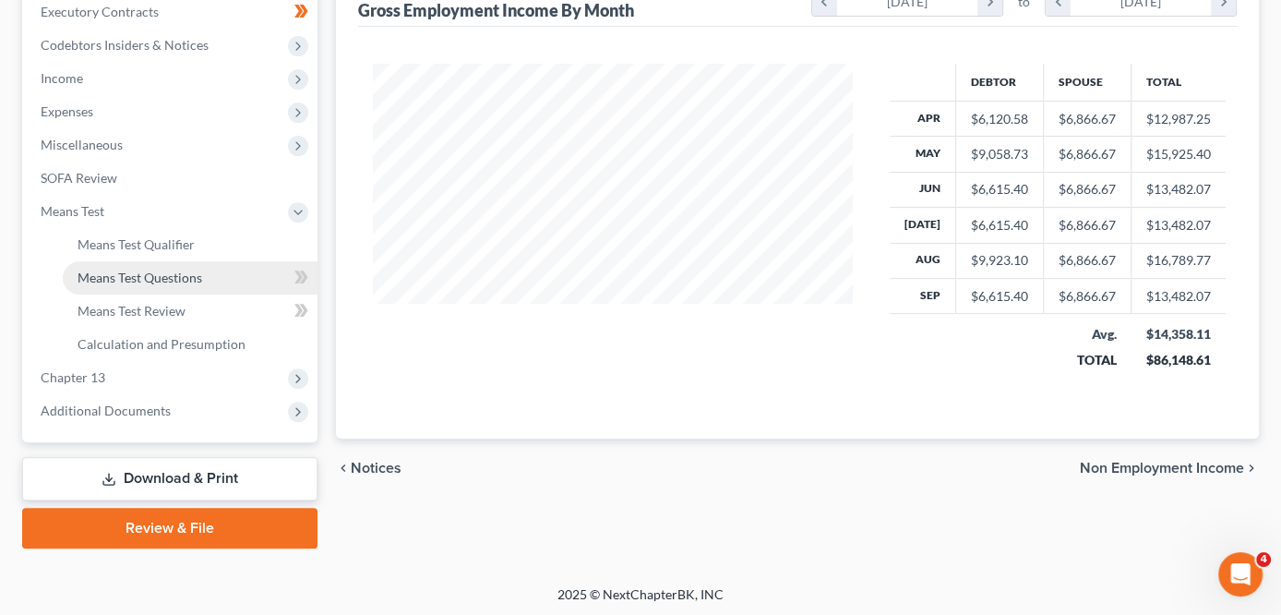
click at [169, 265] on link "Means Test Questions" at bounding box center [190, 277] width 255 height 33
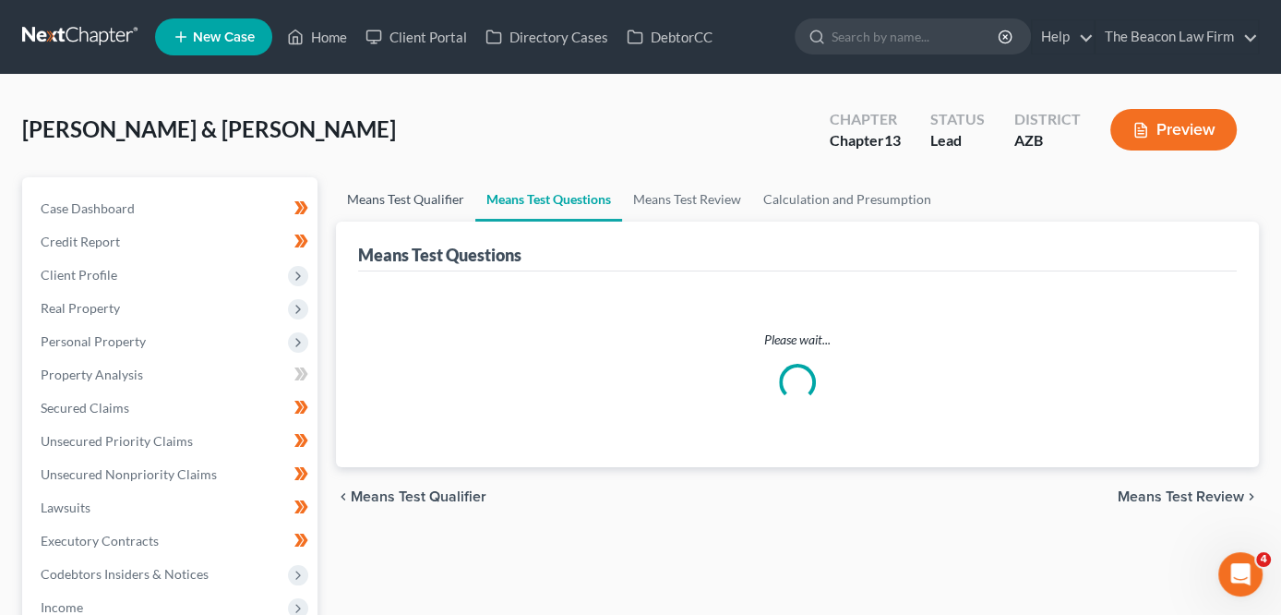
click at [427, 201] on link "Means Test Qualifier" at bounding box center [405, 199] width 139 height 44
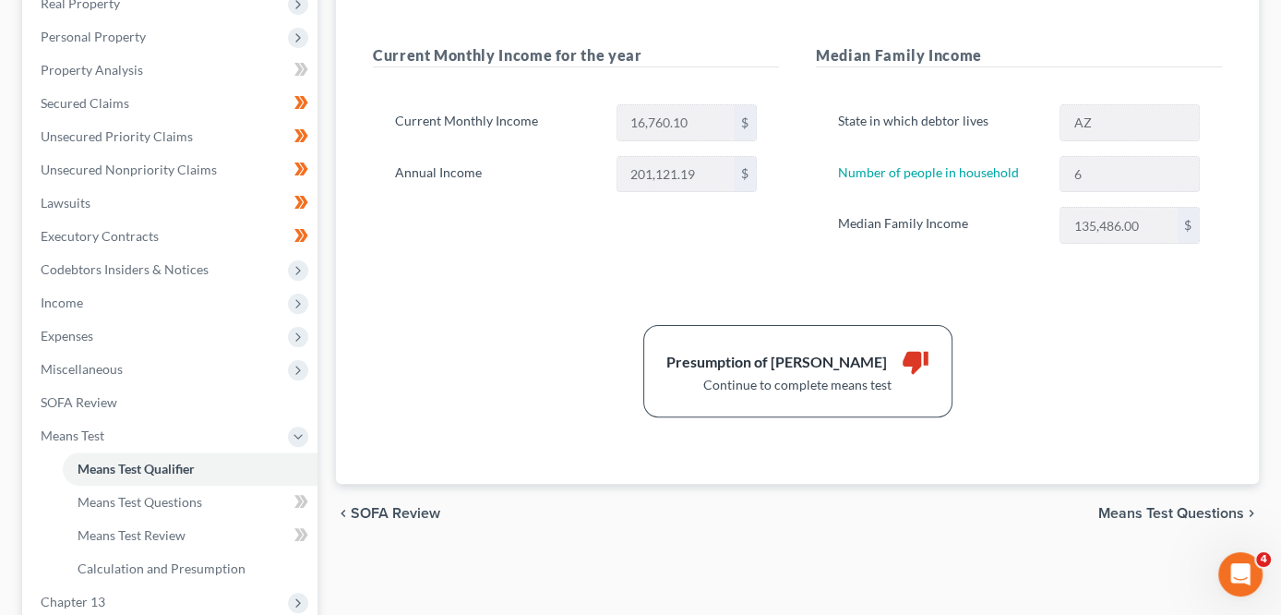
scroll to position [319, 0]
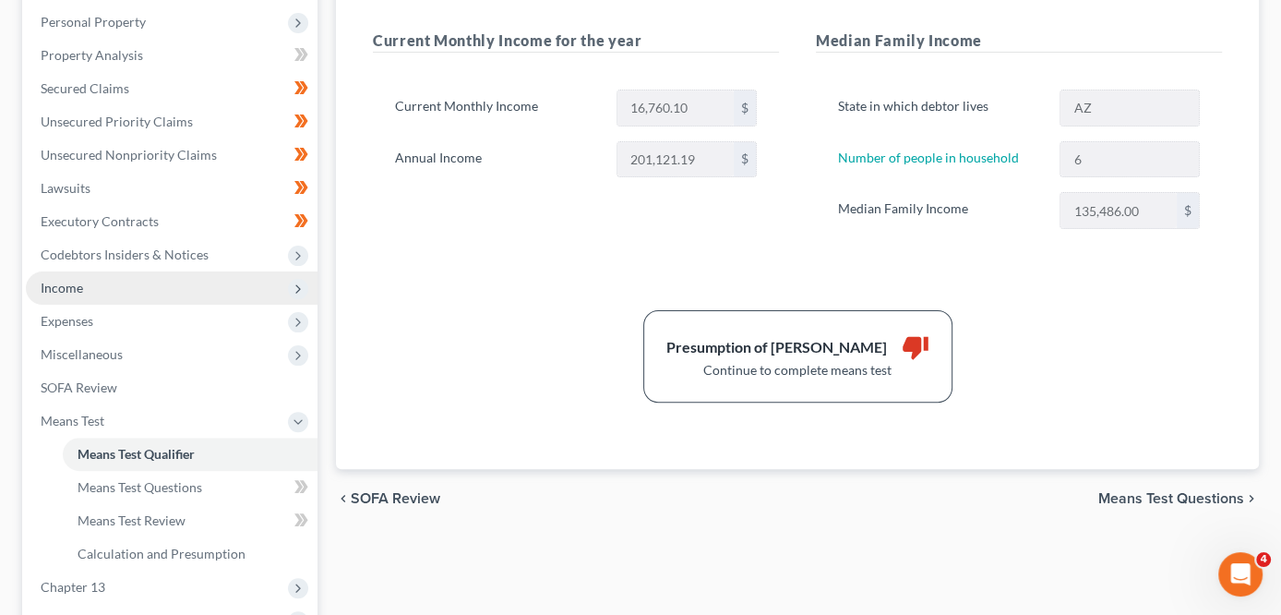
click at [216, 277] on span "Income" at bounding box center [172, 287] width 292 height 33
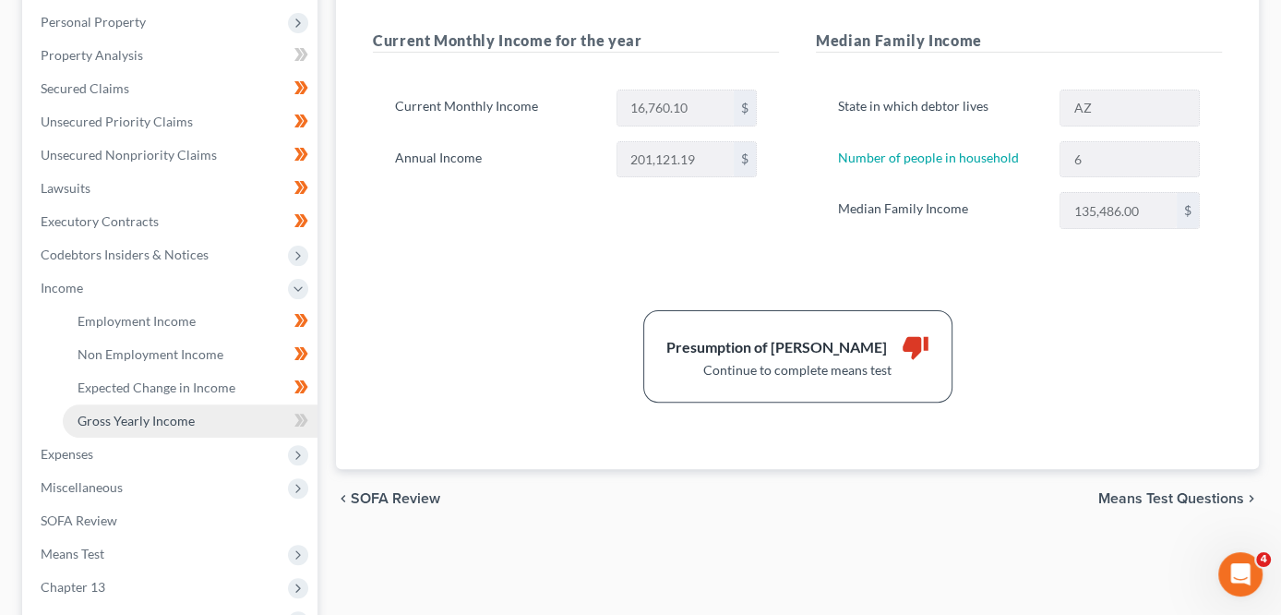
click at [196, 418] on link "Gross Yearly Income" at bounding box center [190, 420] width 255 height 33
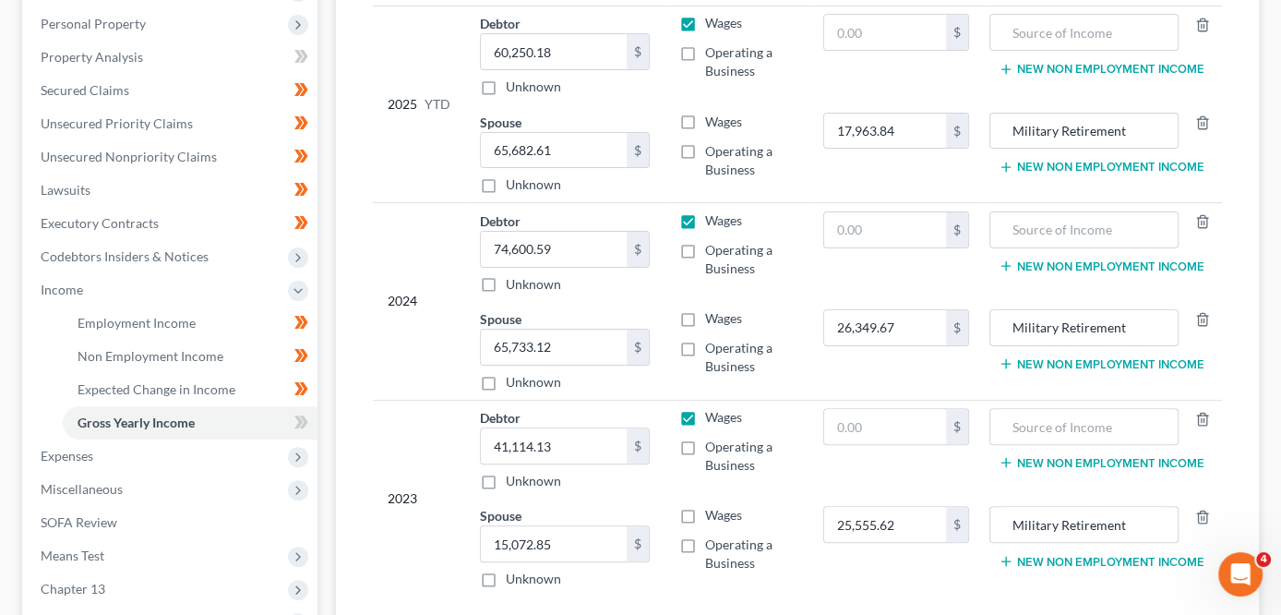
scroll to position [317, 0]
click at [312, 415] on span at bounding box center [301, 426] width 32 height 28
click at [312, 414] on span at bounding box center [301, 426] width 32 height 28
click at [155, 523] on link "SOFA Review" at bounding box center [172, 523] width 292 height 33
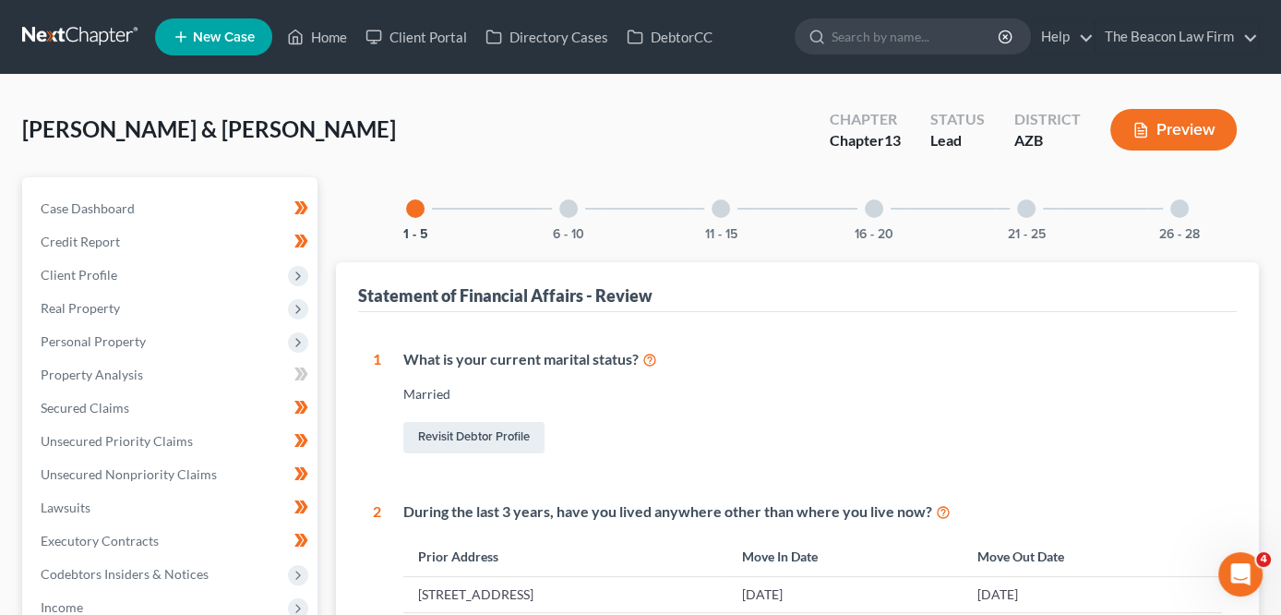
scroll to position [595, 0]
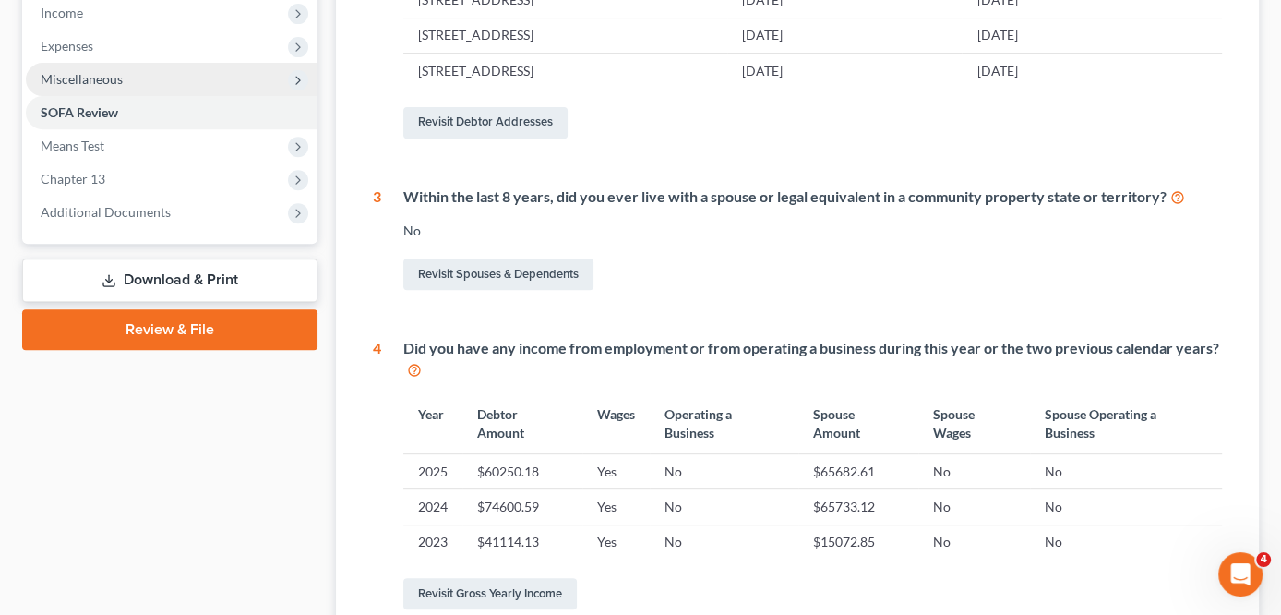
click at [209, 66] on span "Miscellaneous" at bounding box center [172, 79] width 292 height 33
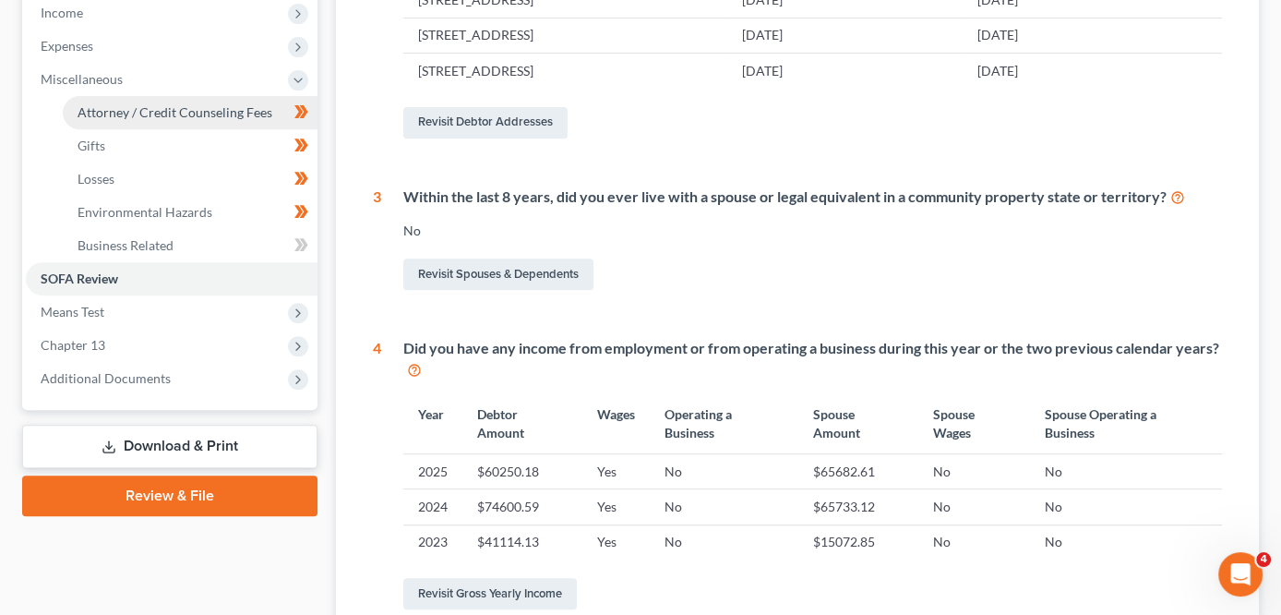
click at [201, 106] on span "Attorney / Credit Counseling Fees" at bounding box center [175, 112] width 195 height 16
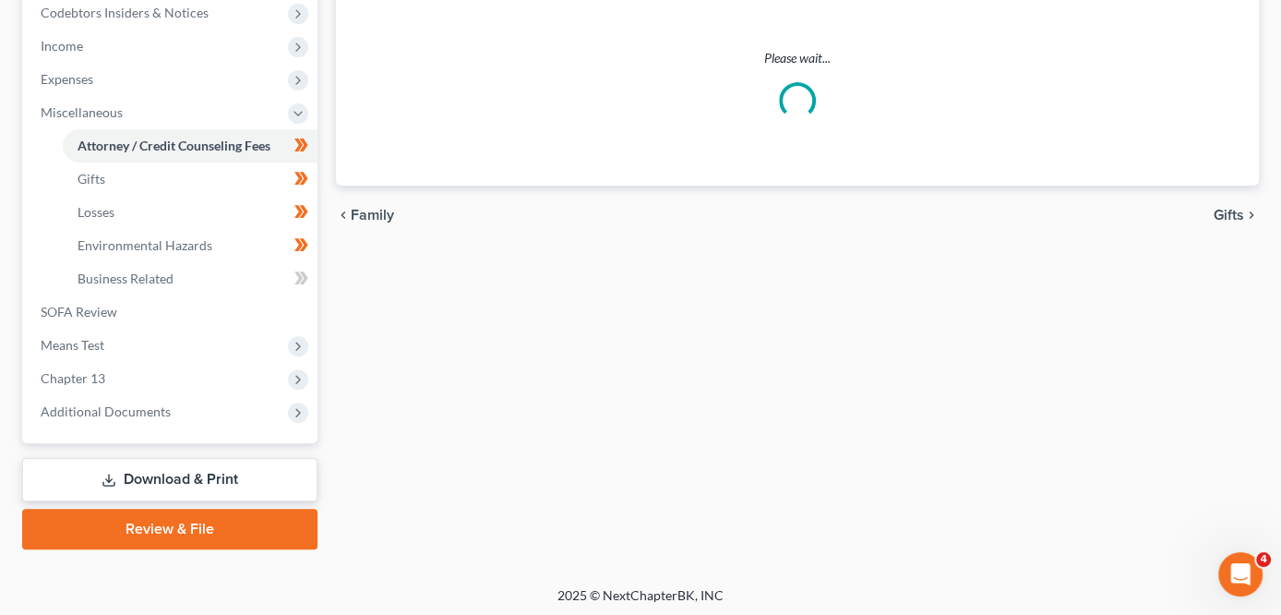
select select "3"
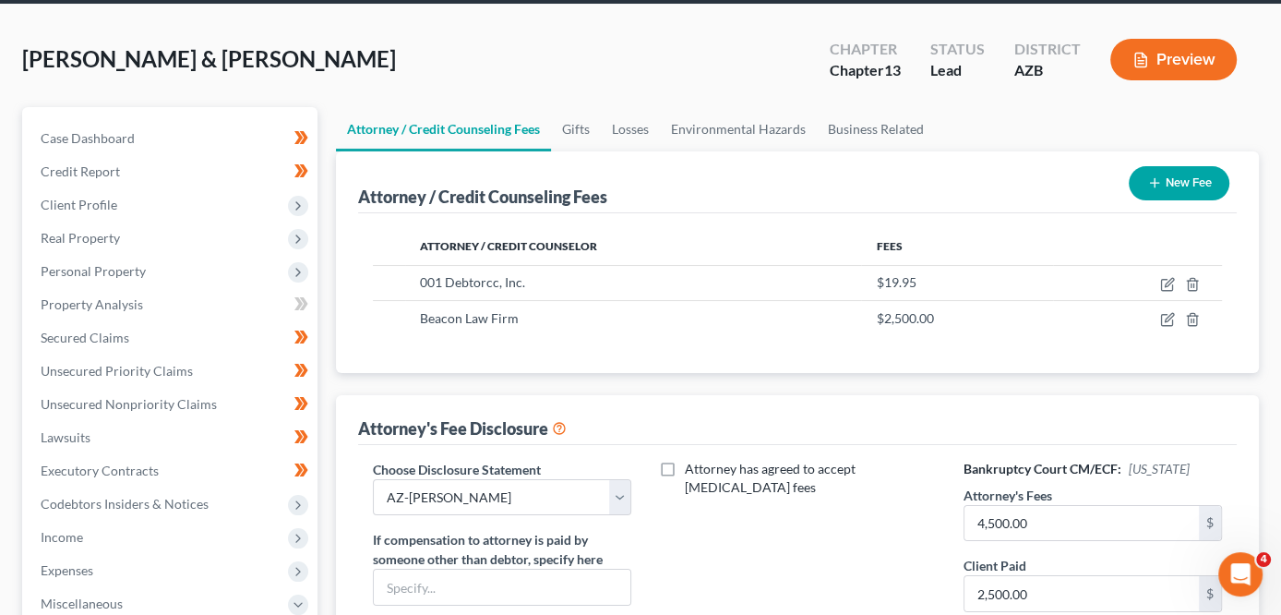
scroll to position [562, 0]
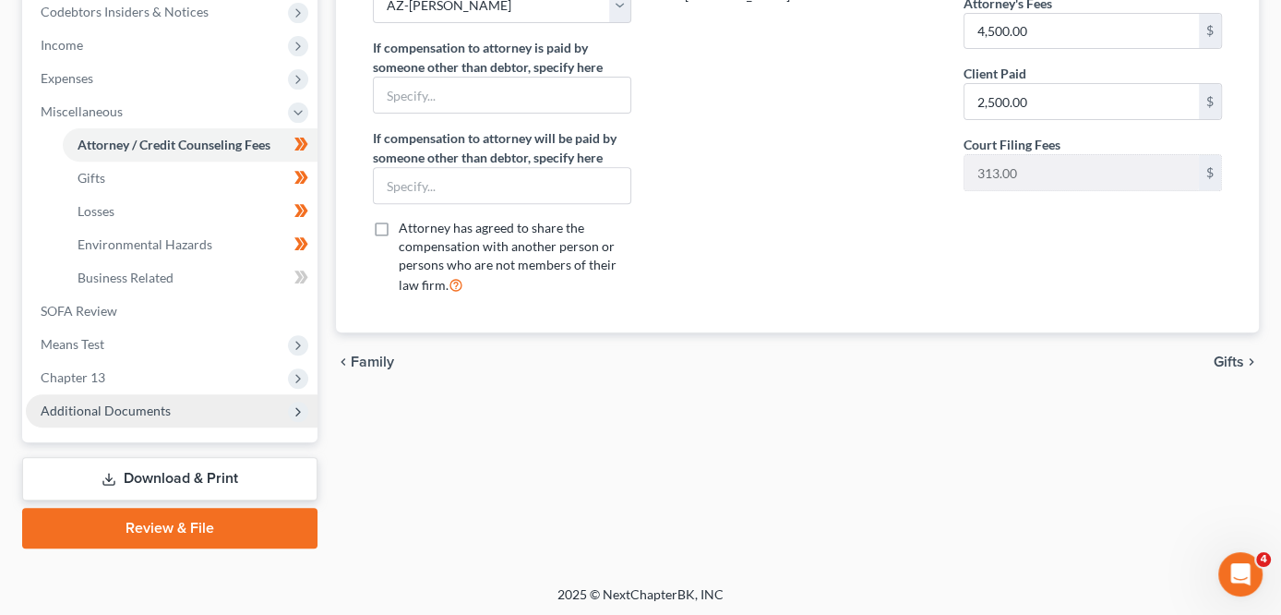
click at [198, 398] on span "Additional Documents" at bounding box center [172, 410] width 292 height 33
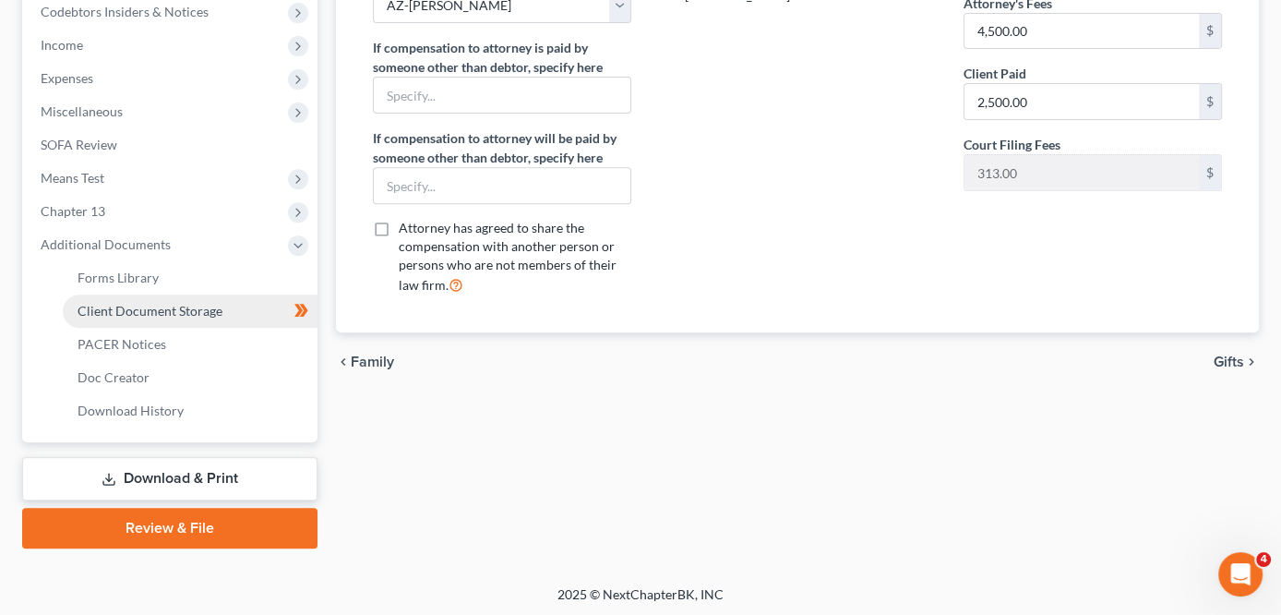
click at [243, 305] on link "Client Document Storage" at bounding box center [190, 310] width 255 height 33
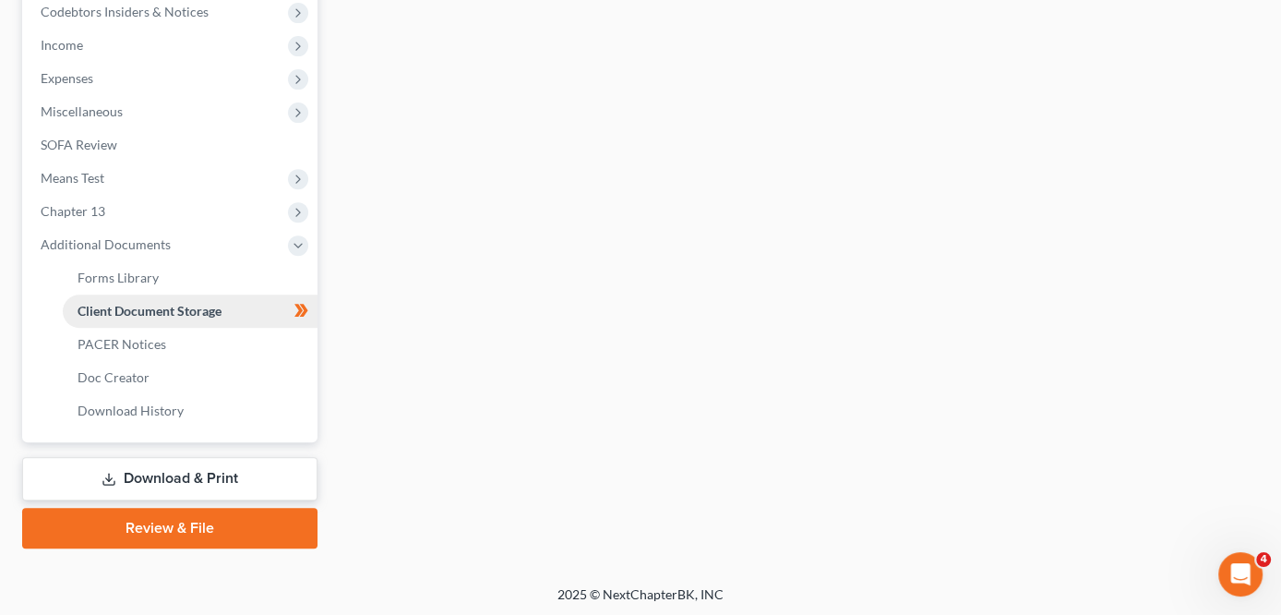
scroll to position [337, 0]
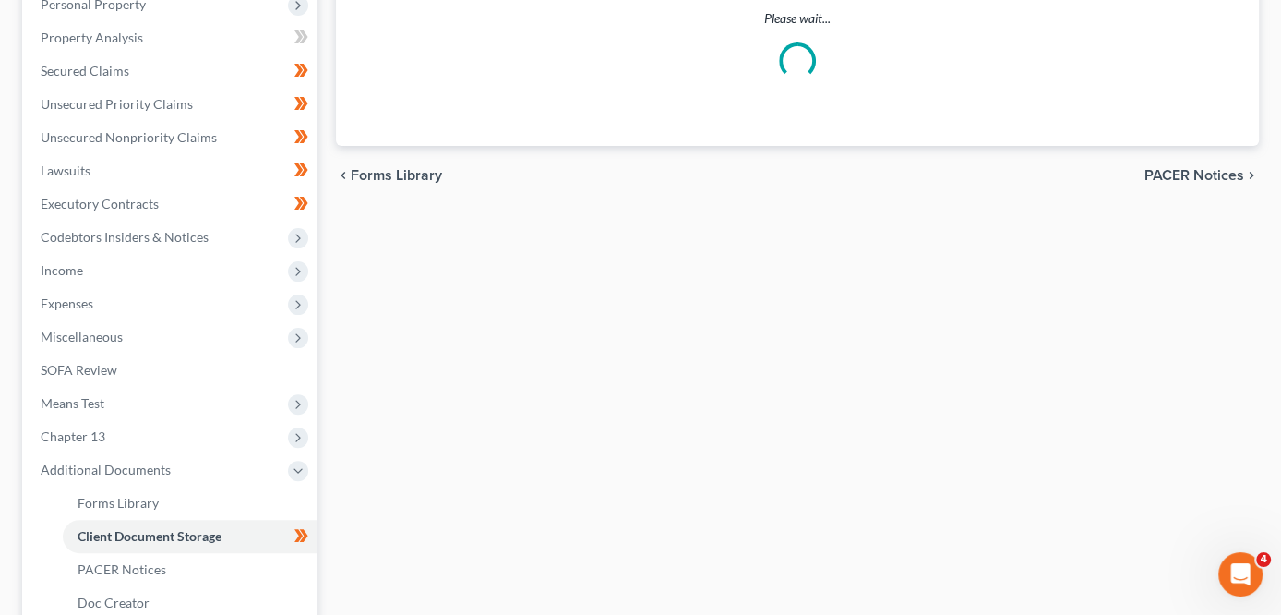
select select "14"
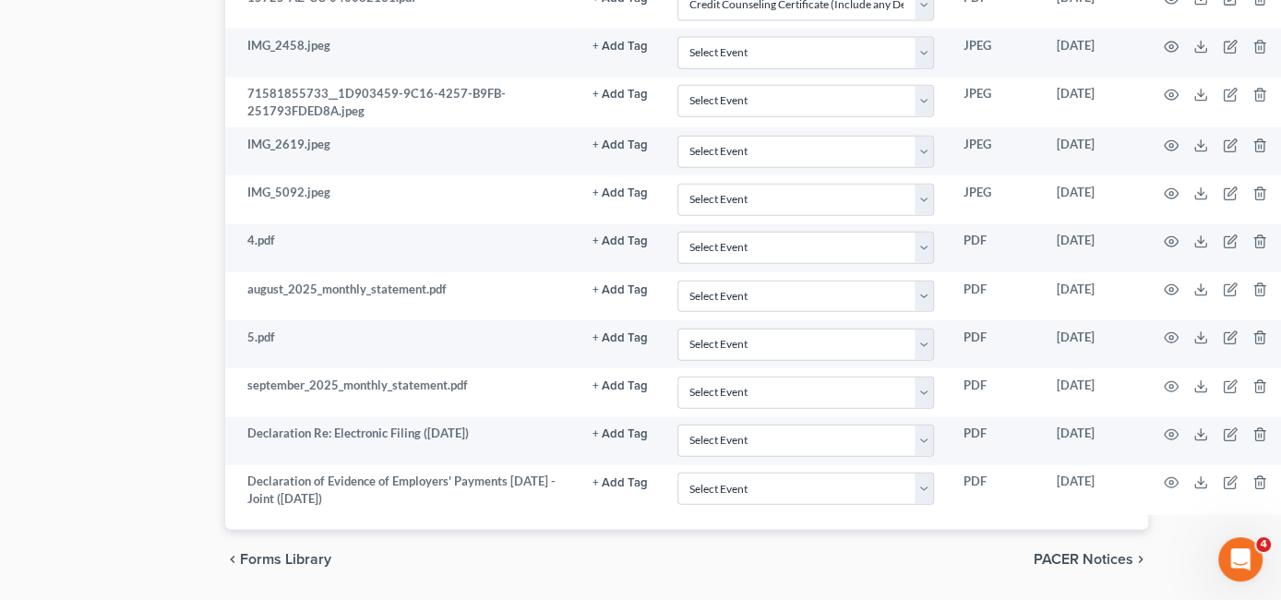
scroll to position [3551, 126]
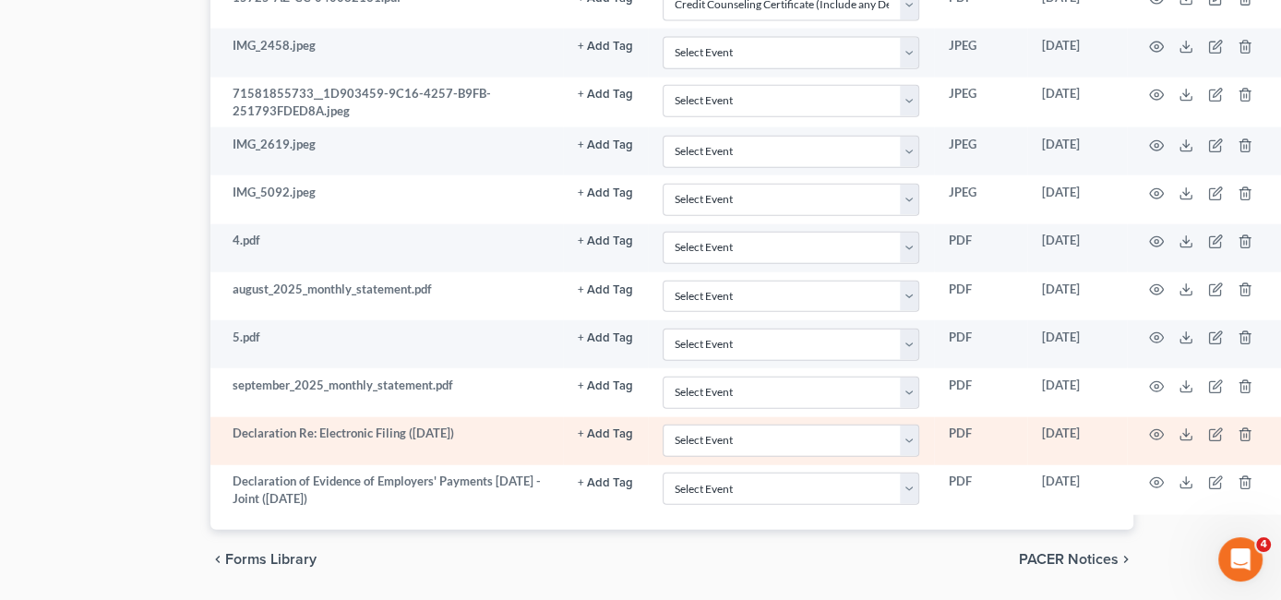
click at [1164, 417] on td at bounding box center [1204, 441] width 155 height 48
click at [1159, 427] on icon "button" at bounding box center [1156, 434] width 15 height 15
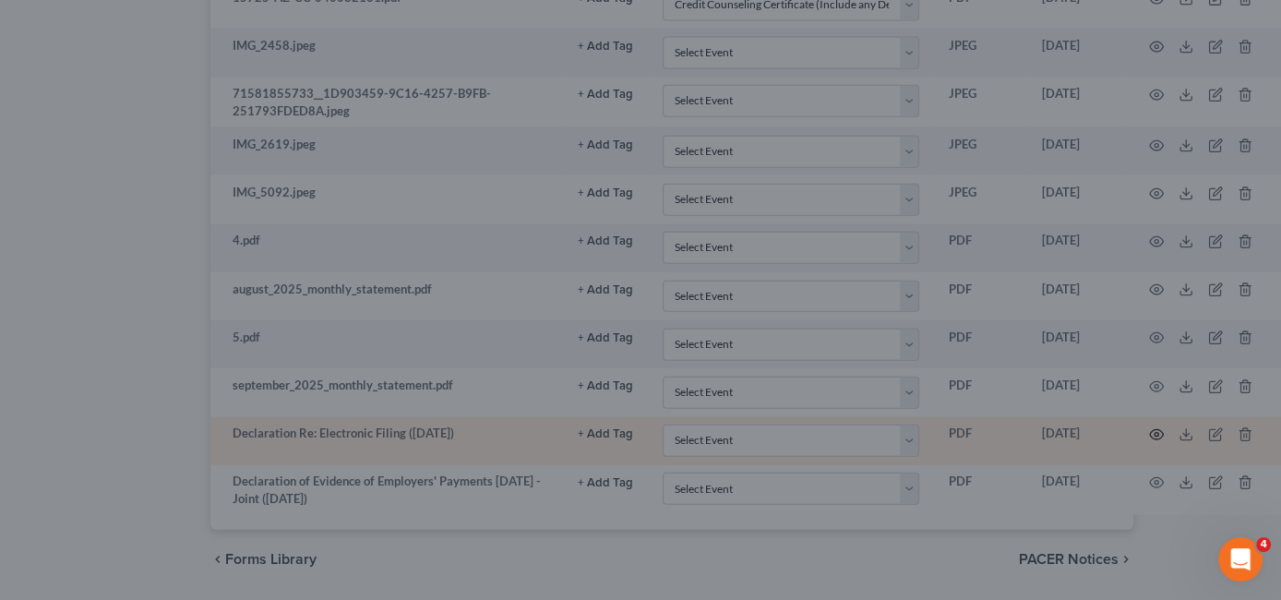
click at [1159, 378] on div "Attachment Preview: Declaration Re: Electronic Filing ([DATE]) [DATE] × Download" at bounding box center [640, 300] width 1281 height 600
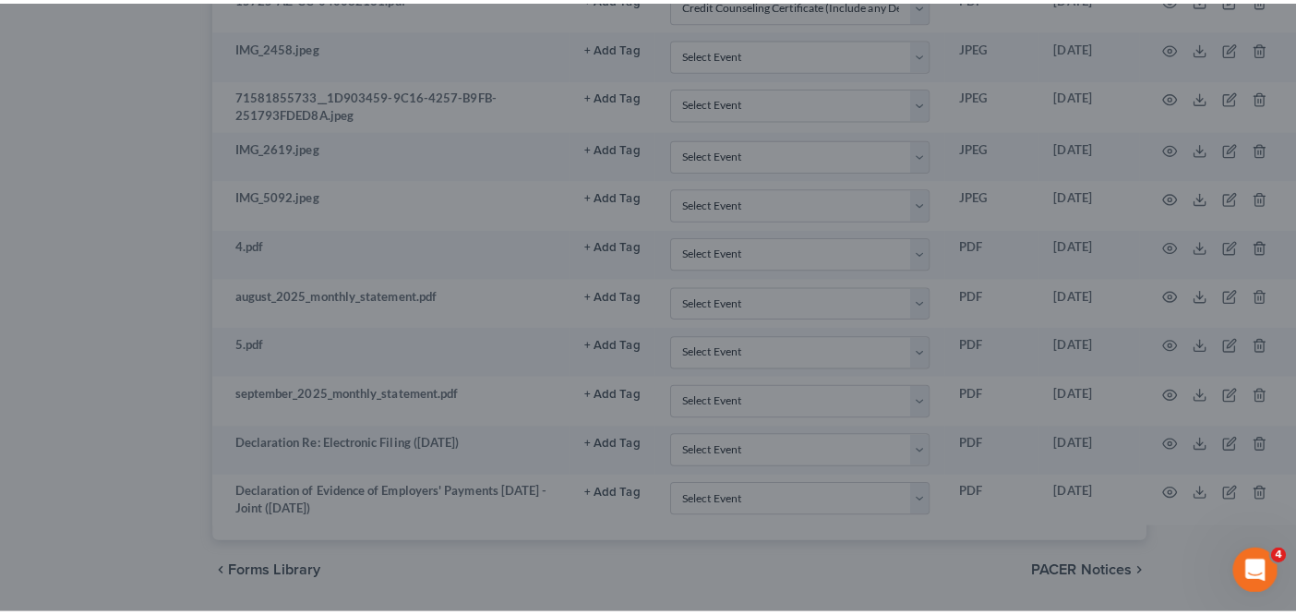
scroll to position [3537, 114]
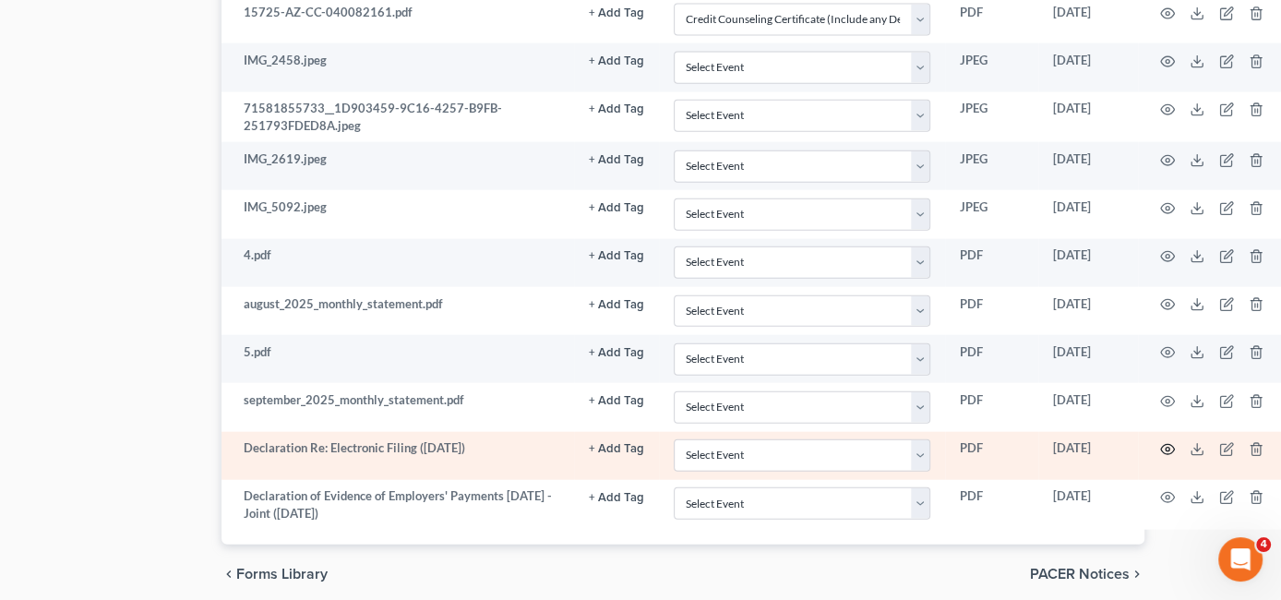
click at [1165, 442] on icon "button" at bounding box center [1167, 449] width 15 height 15
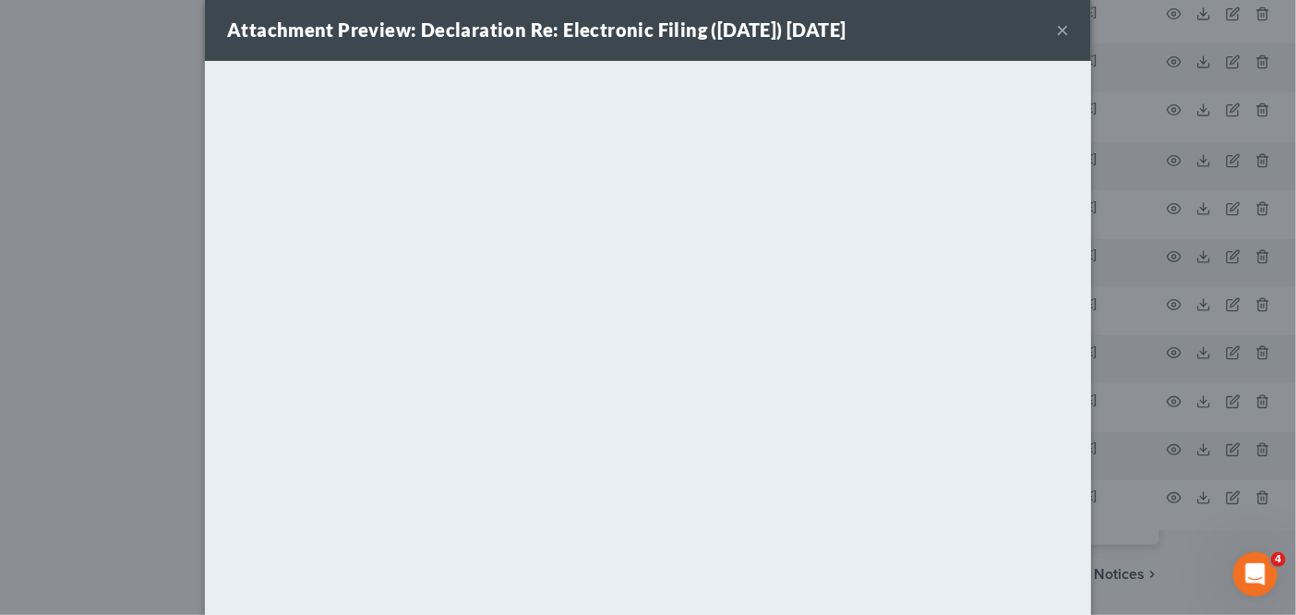
scroll to position [0, 0]
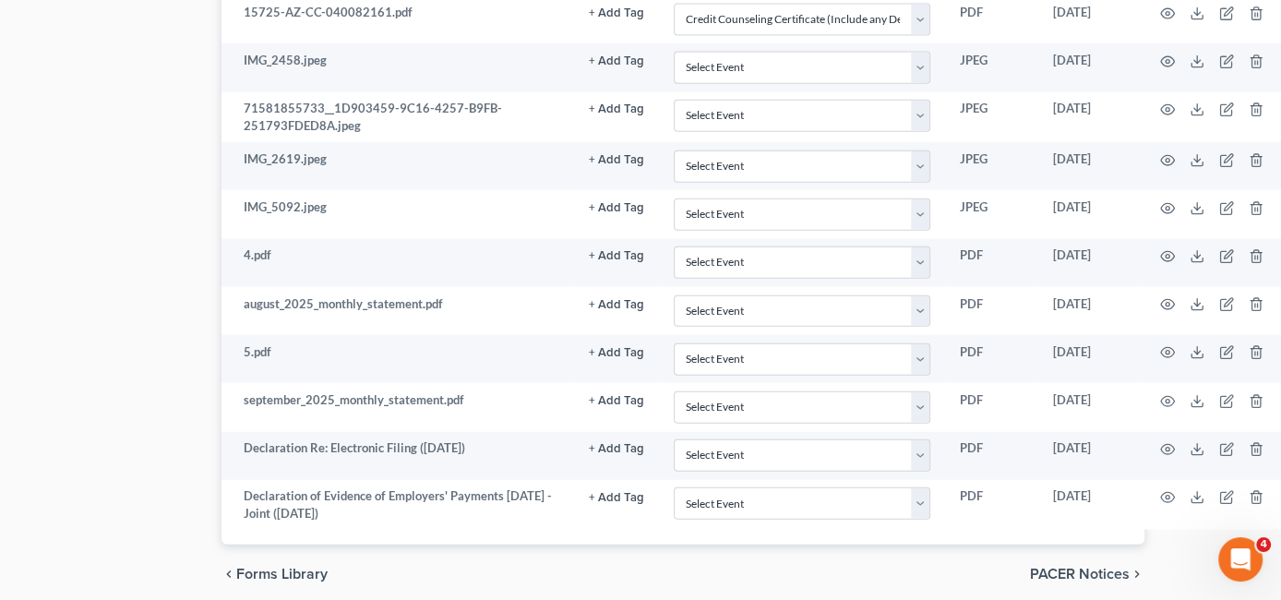
drag, startPoint x: 1283, startPoint y: 125, endPoint x: 1296, endPoint y: 276, distance: 151.9
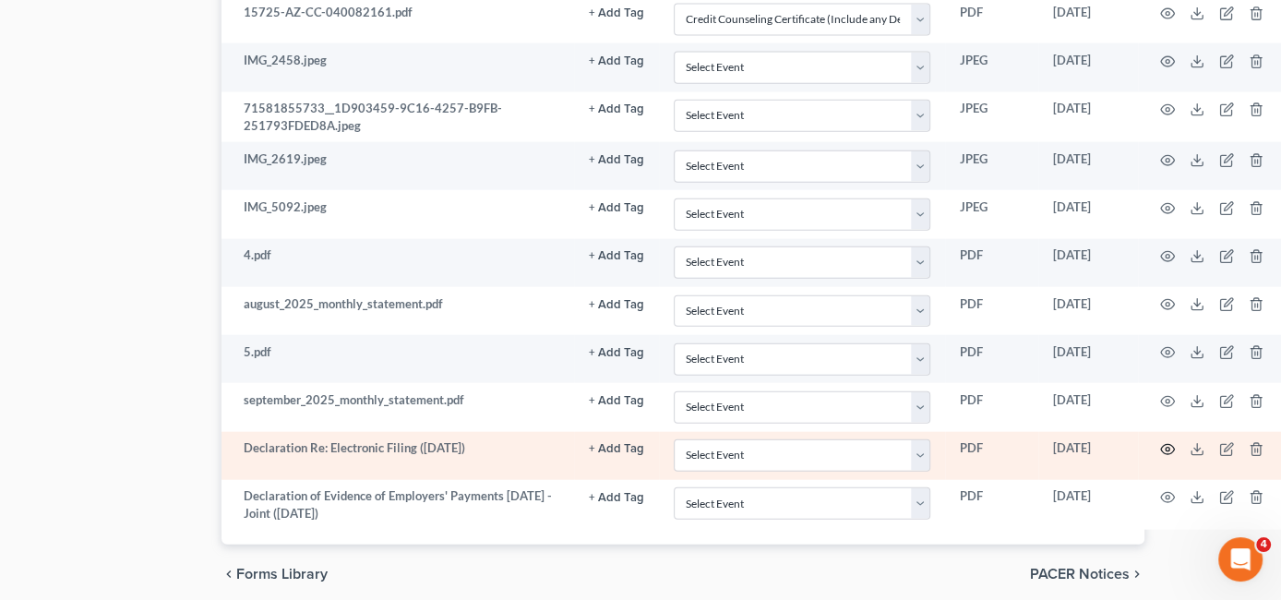
click at [1170, 442] on icon "button" at bounding box center [1167, 449] width 15 height 15
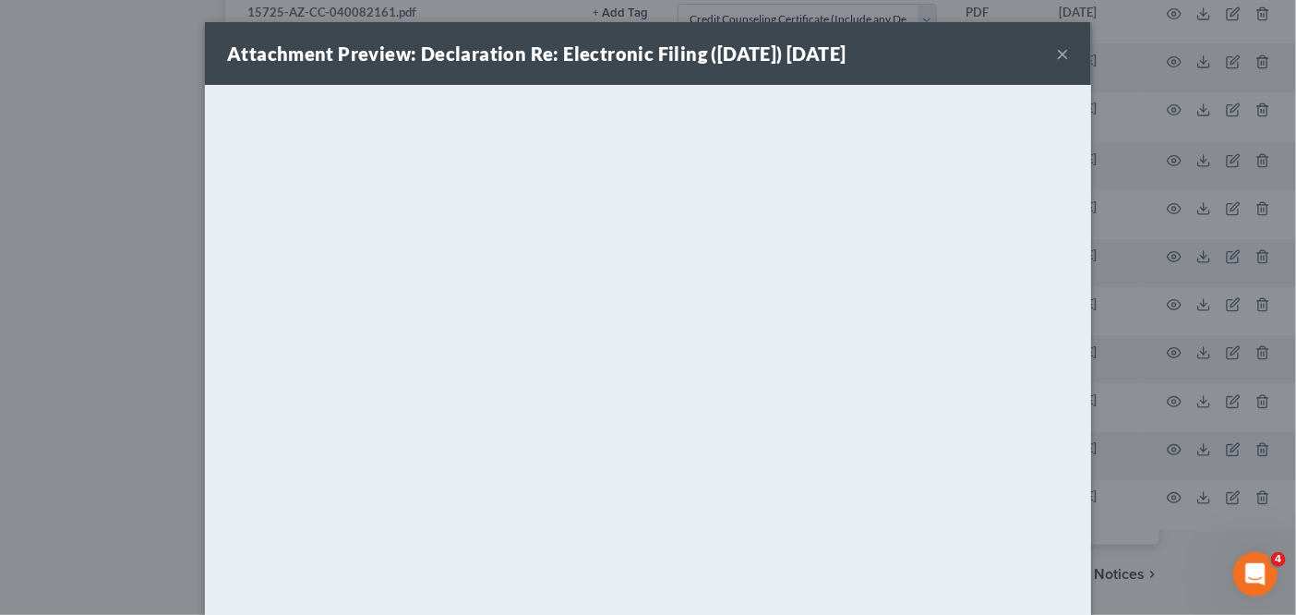
click at [1056, 45] on button "×" at bounding box center [1062, 53] width 13 height 22
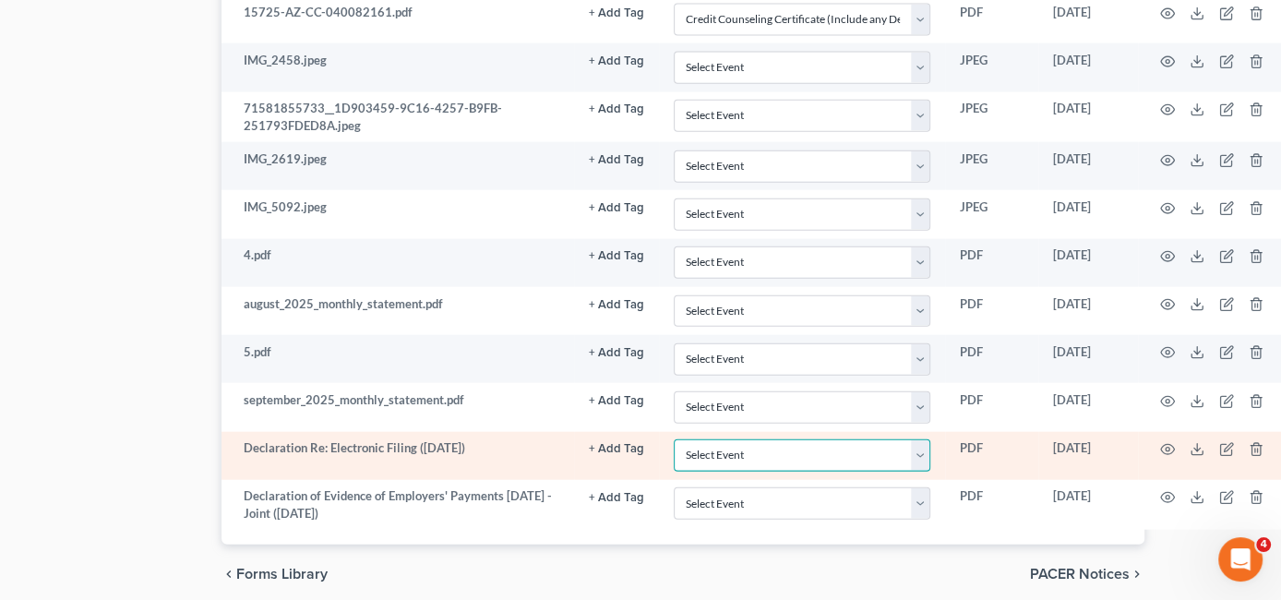
click at [795, 439] on select "Select Event AA Schedules and Statements (Formerly All Required) Amended Chapte…" at bounding box center [802, 455] width 257 height 32
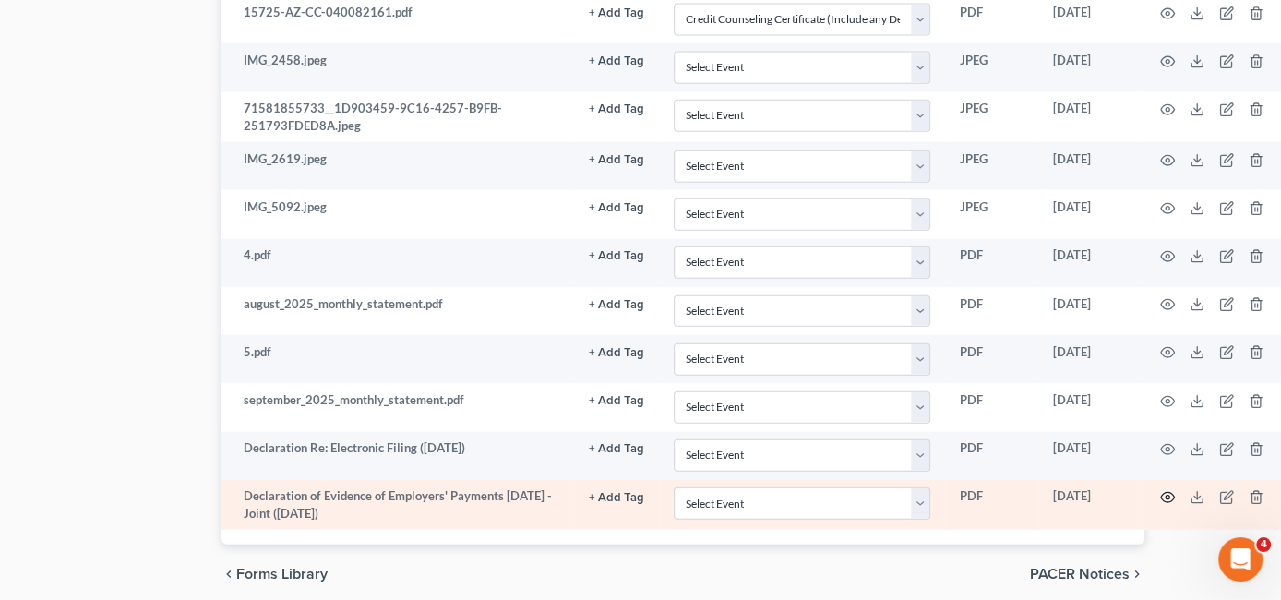
click at [1162, 490] on icon "button" at bounding box center [1167, 497] width 15 height 15
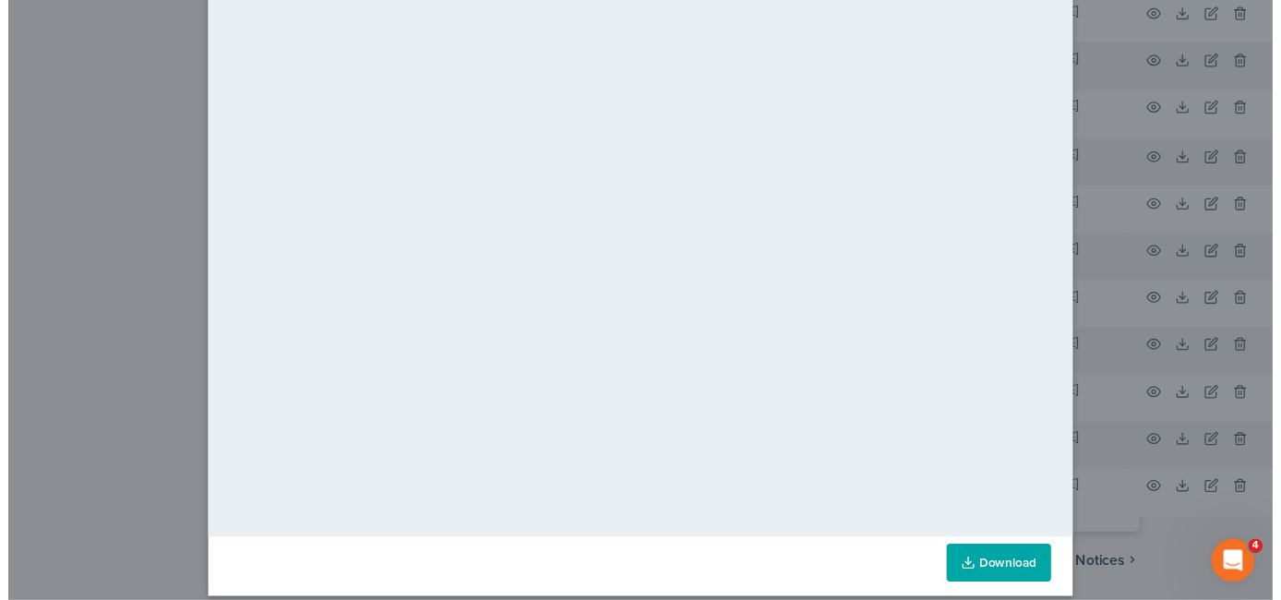
scroll to position [182, 0]
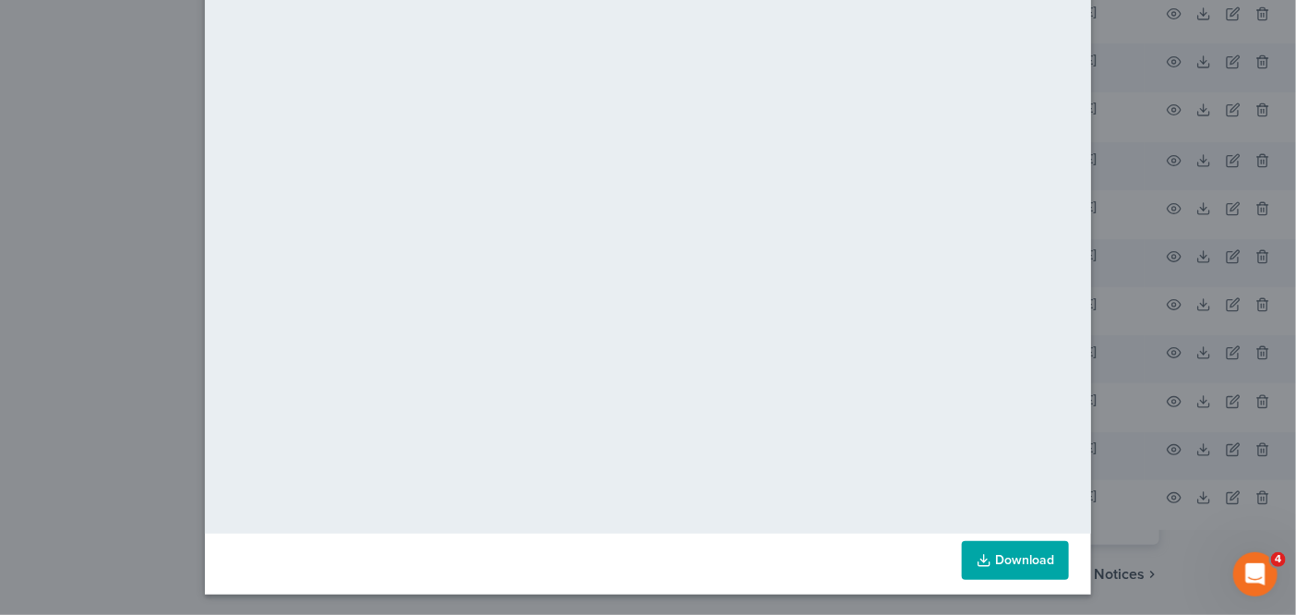
click at [1168, 225] on div "Attachment Preview: Declaration of Evidence of Employers' Payments [DATE] - Joi…" at bounding box center [648, 307] width 1296 height 615
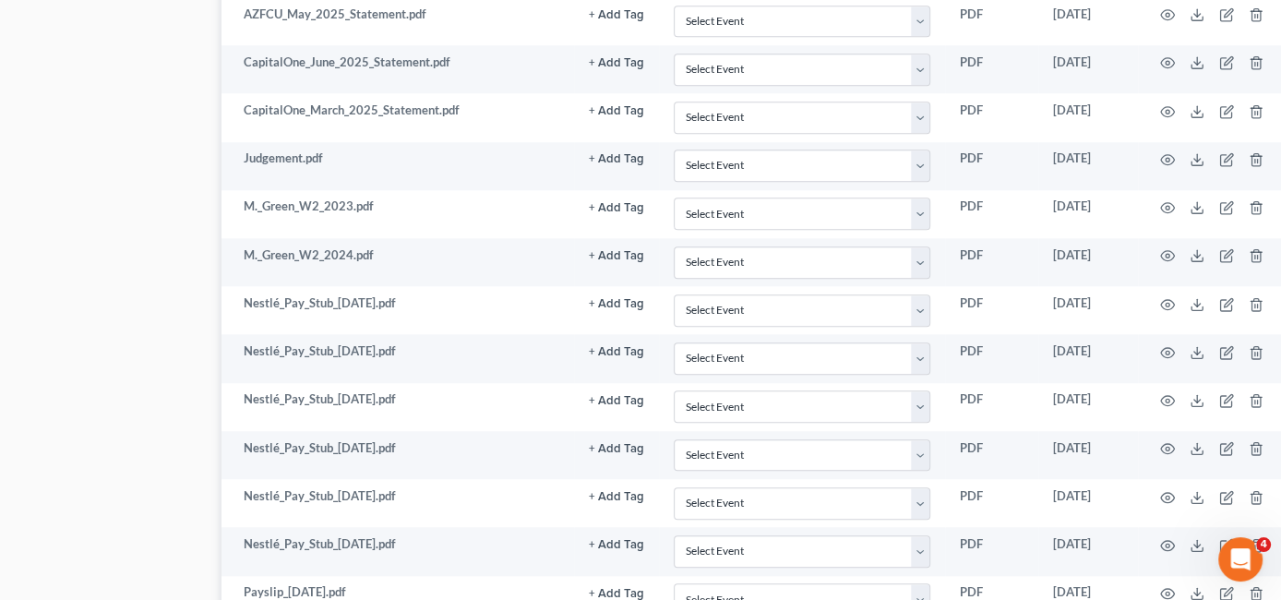
scroll to position [0, 114]
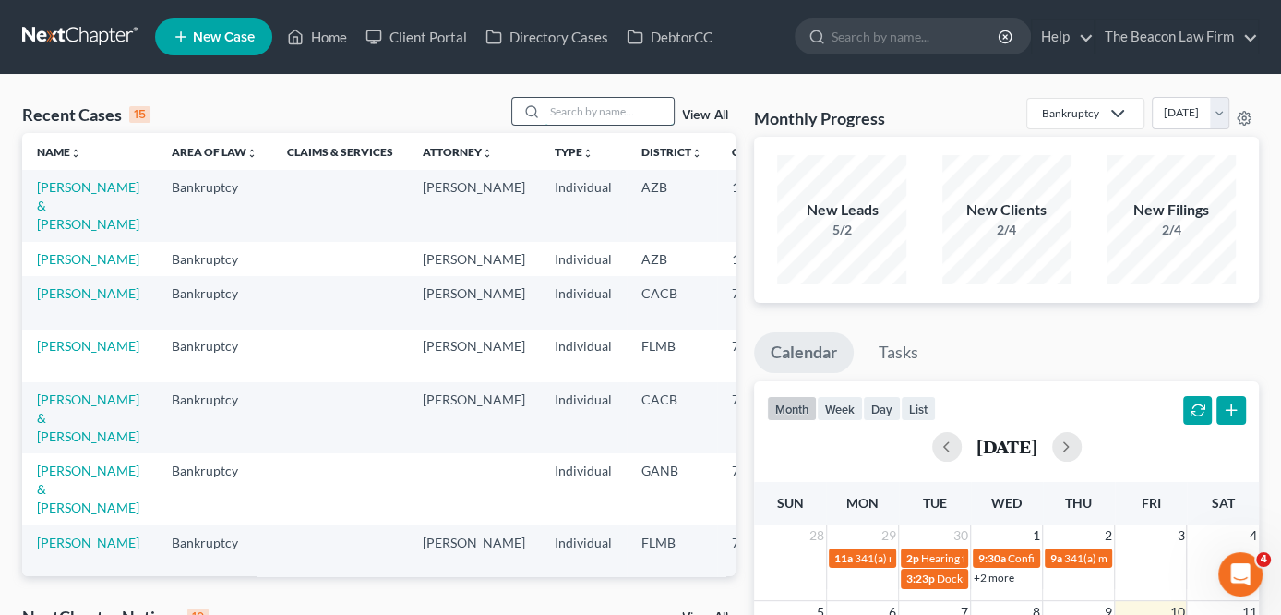
click at [640, 107] on input "search" at bounding box center [609, 111] width 129 height 27
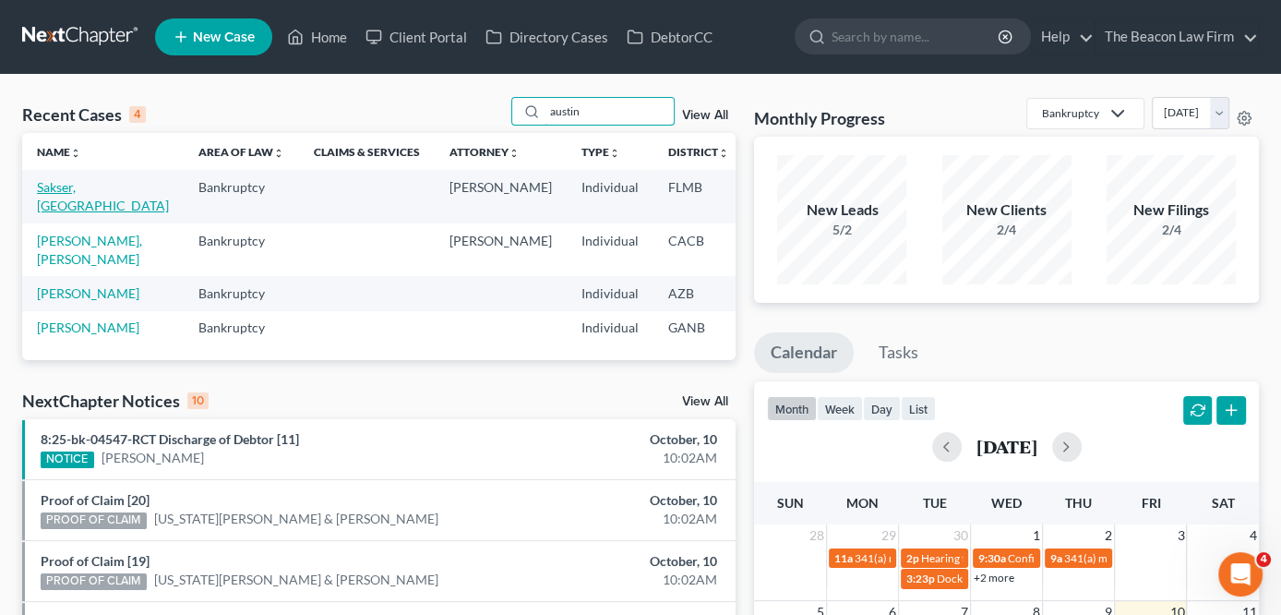
type input "austin"
click at [69, 209] on link "Sakser, Austin" at bounding box center [103, 196] width 132 height 34
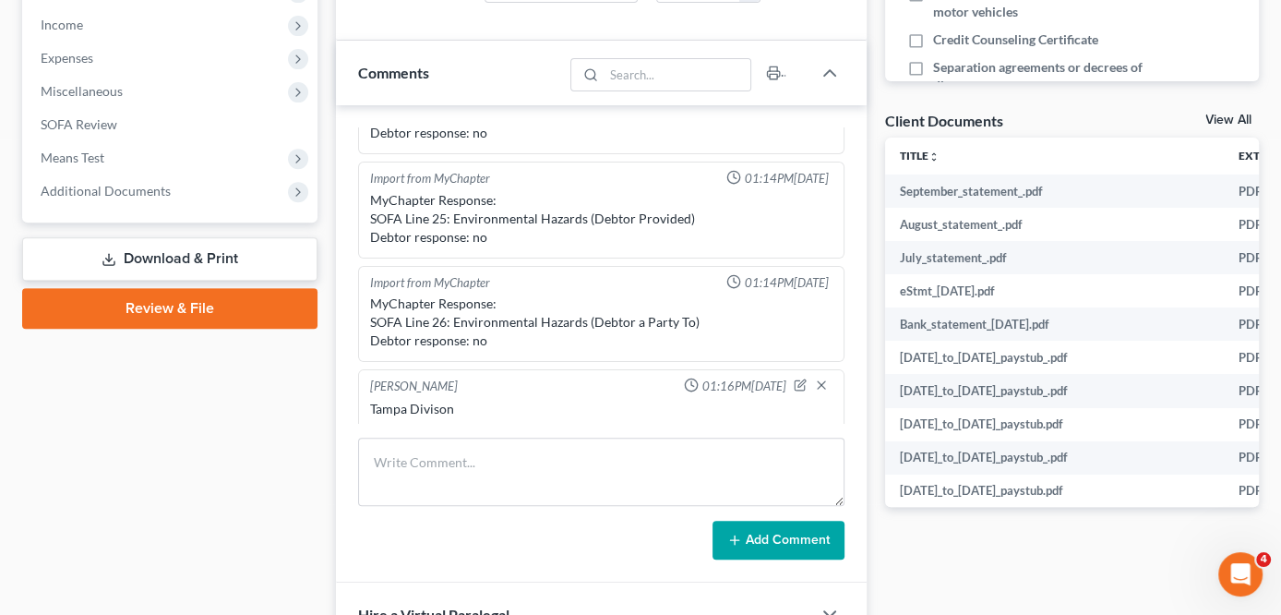
scroll to position [595, 0]
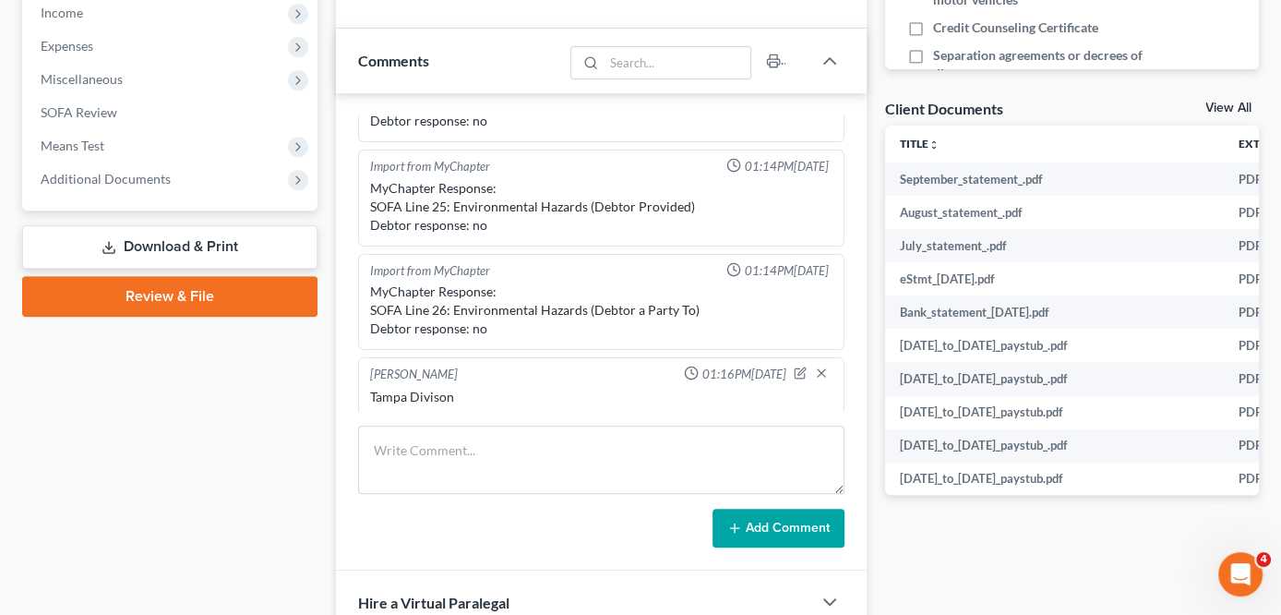
click at [289, 245] on link "Download & Print" at bounding box center [169, 246] width 295 height 43
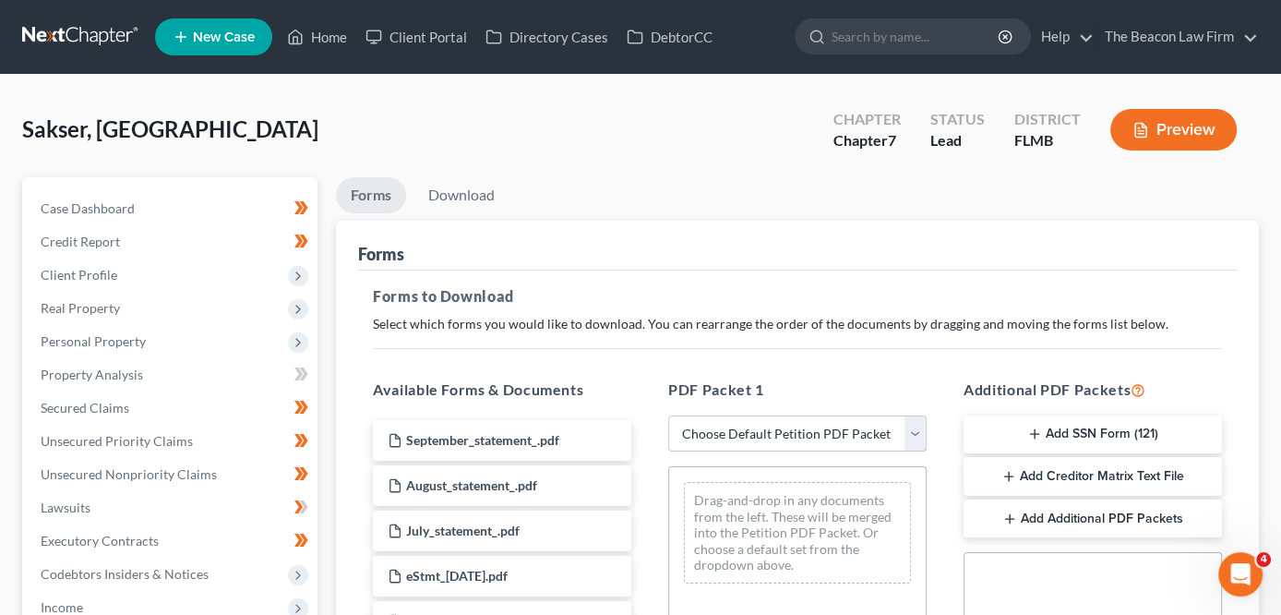
click at [703, 417] on select "Choose Default Petition PDF Packet Complete Bankruptcy Petition (all forms and …" at bounding box center [797, 433] width 258 height 37
select select "0"
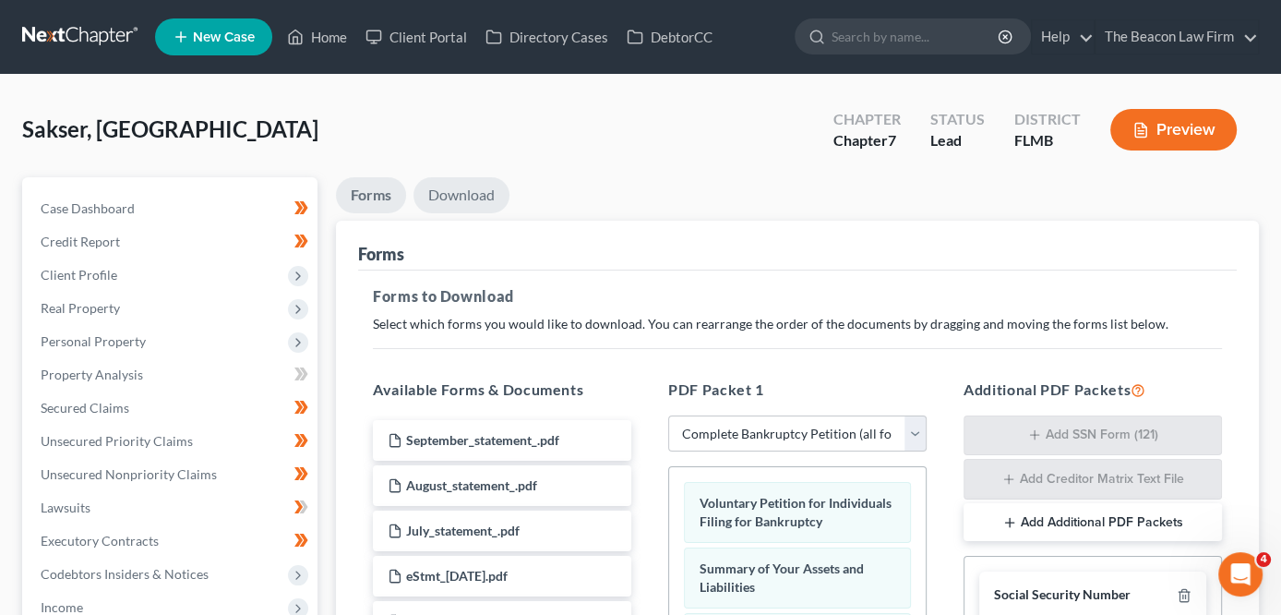
click at [474, 193] on link "Download" at bounding box center [462, 195] width 96 height 36
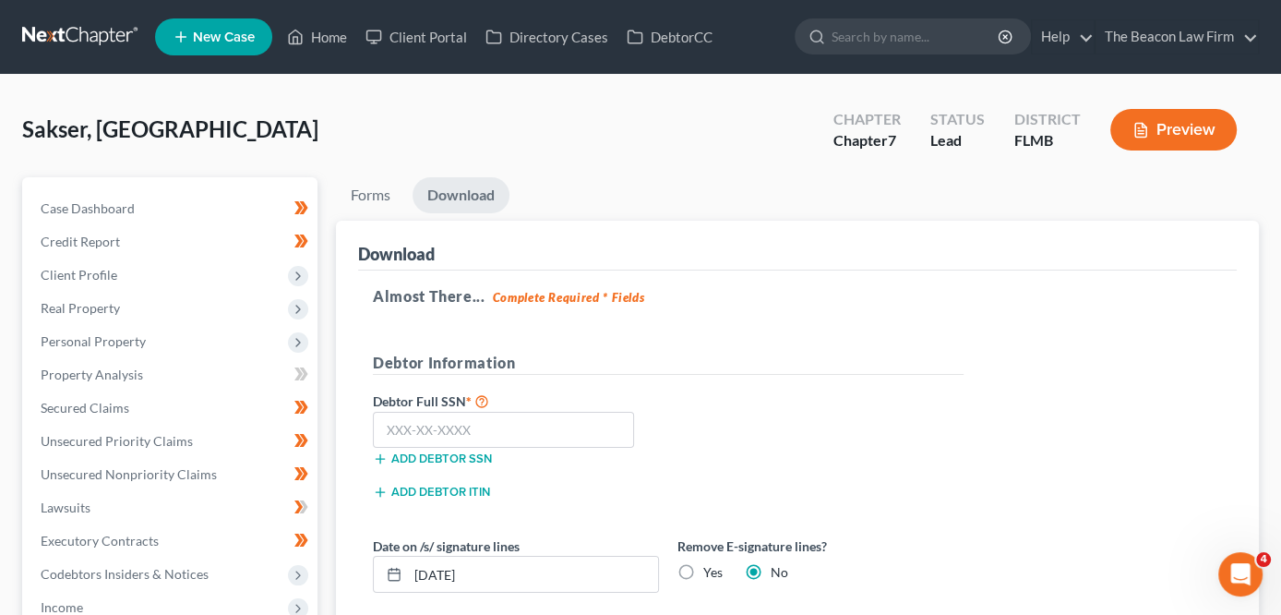
click at [550, 396] on label "Debtor Full SSN *" at bounding box center [516, 401] width 305 height 22
click at [547, 412] on input "text" at bounding box center [503, 430] width 261 height 37
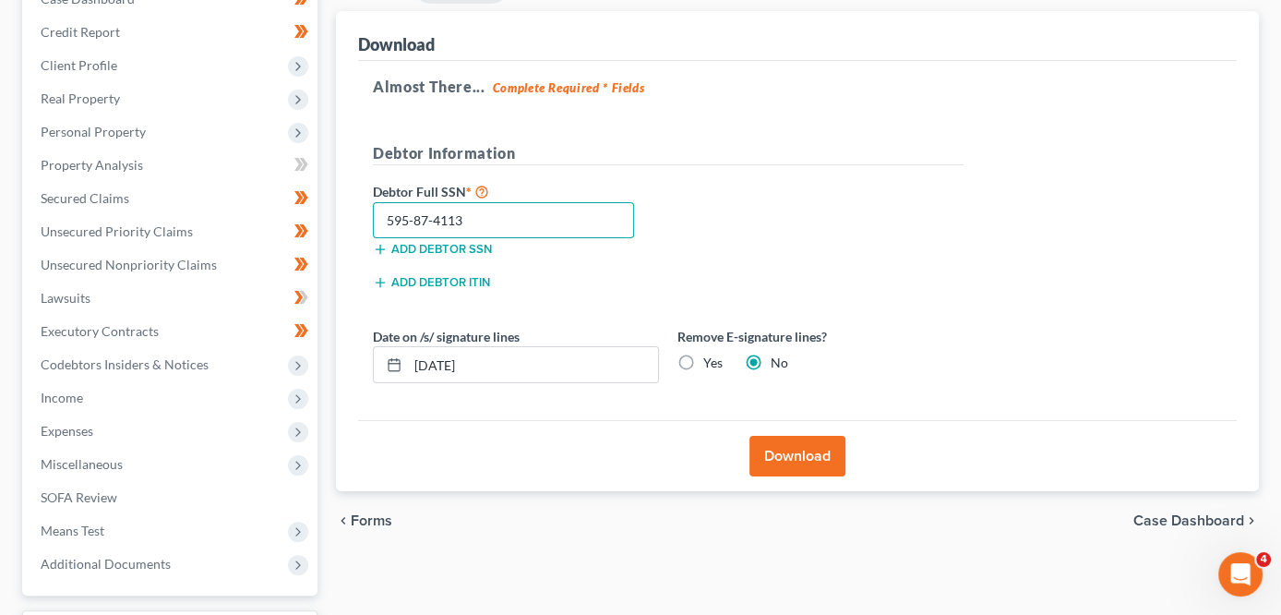
scroll to position [220, 0]
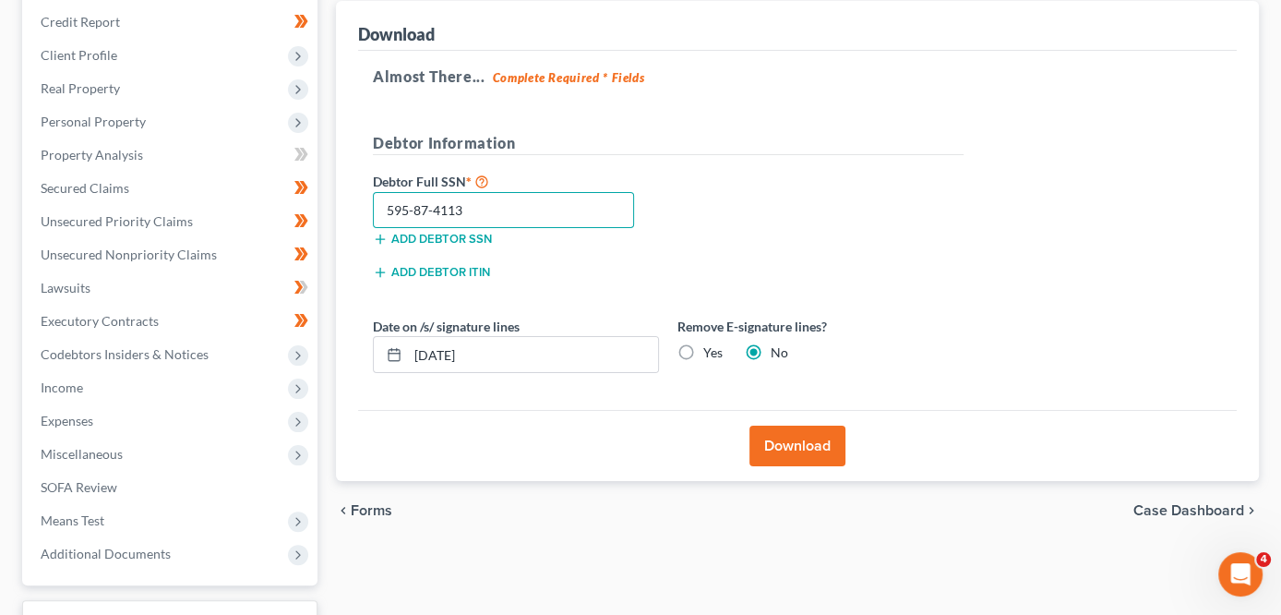
type input "595-87-4113"
click at [818, 444] on button "Download" at bounding box center [798, 446] width 96 height 41
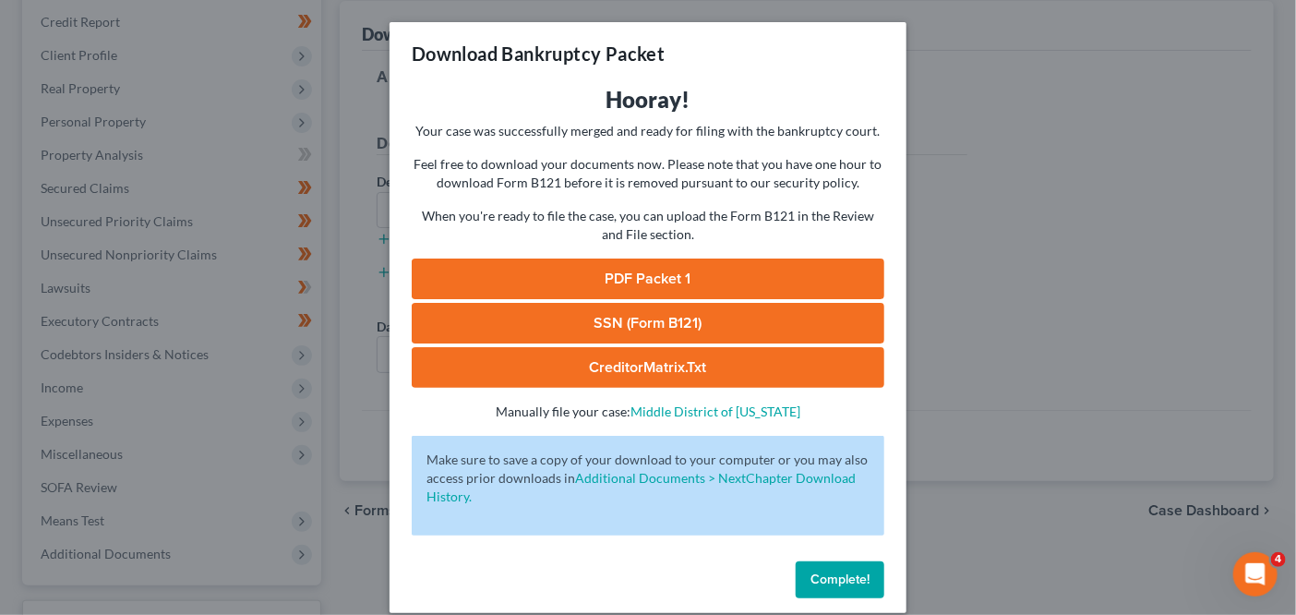
click at [749, 283] on link "PDF Packet 1" at bounding box center [648, 278] width 473 height 41
click at [998, 258] on div "Download Bankruptcy Packet Hooray! Your case was successfully merged and ready …" at bounding box center [648, 307] width 1296 height 615
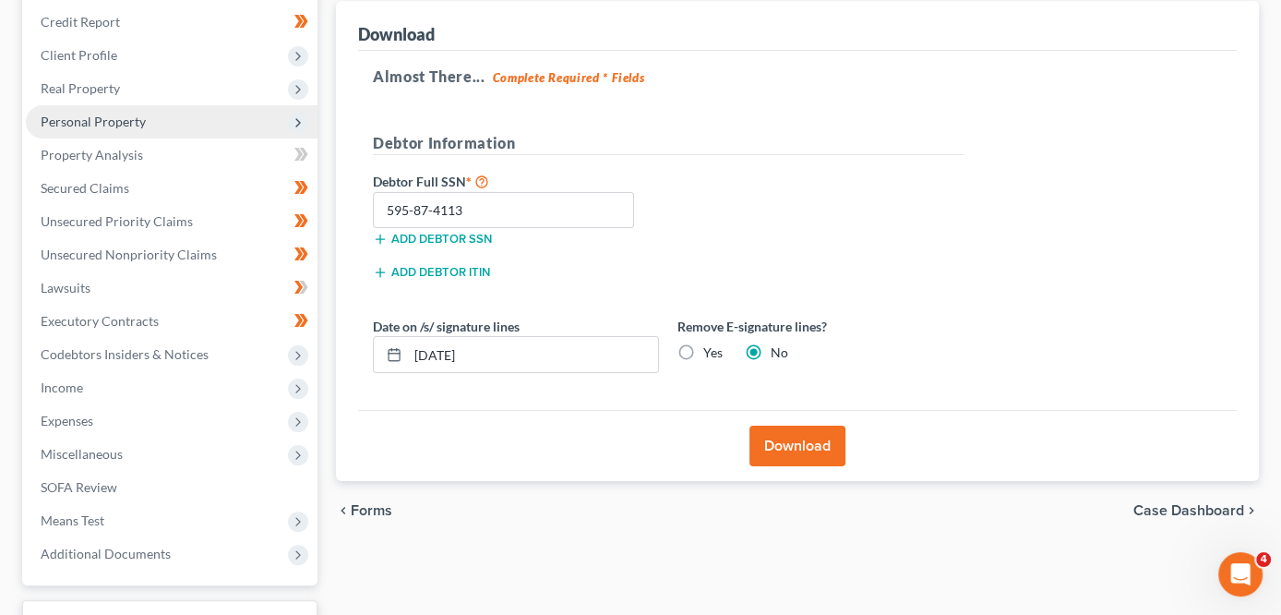
click at [156, 126] on span "Personal Property" at bounding box center [172, 121] width 292 height 33
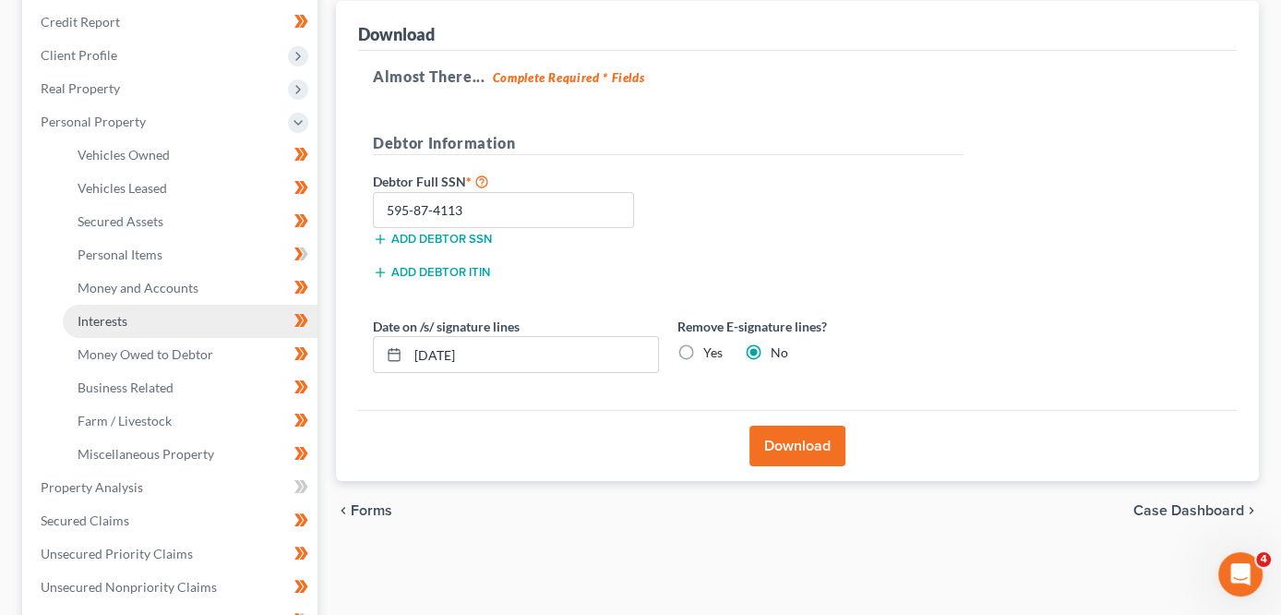
click at [144, 316] on link "Interests" at bounding box center [190, 321] width 255 height 33
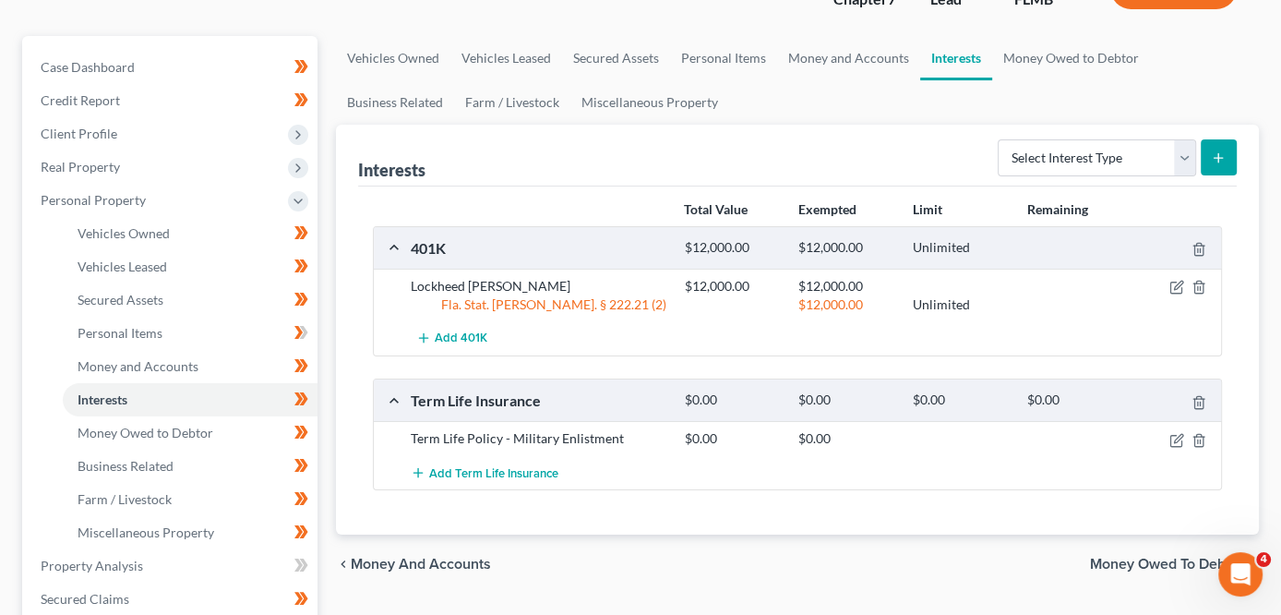
scroll to position [158, 0]
